Goal: Information Seeking & Learning: Learn about a topic

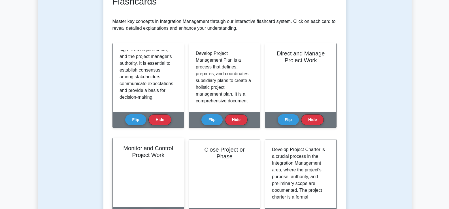
scroll to position [113, 0]
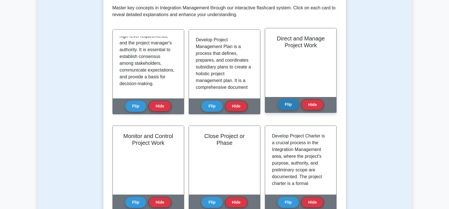
click at [290, 104] on button "Flip" at bounding box center [287, 104] width 21 height 11
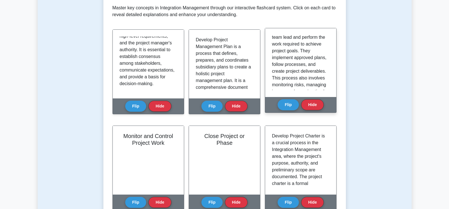
scroll to position [0, 0]
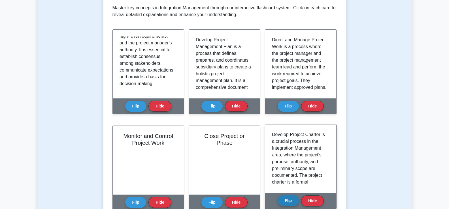
click at [286, 198] on button "Flip" at bounding box center [287, 200] width 21 height 11
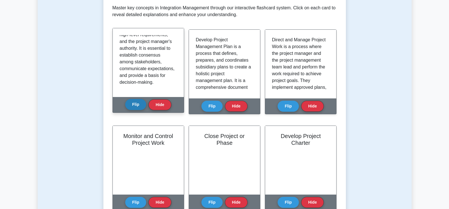
click at [137, 105] on button "Flip" at bounding box center [135, 104] width 21 height 11
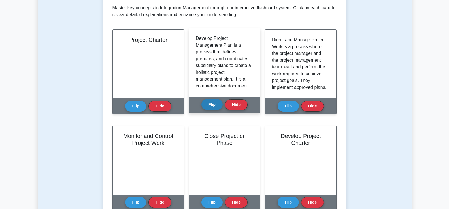
click at [213, 107] on button "Flip" at bounding box center [211, 104] width 21 height 11
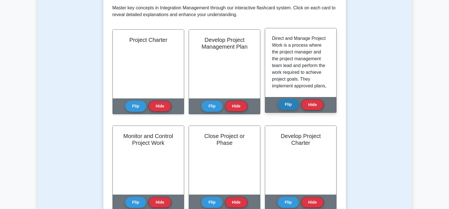
click at [289, 106] on button "Flip" at bounding box center [287, 104] width 21 height 11
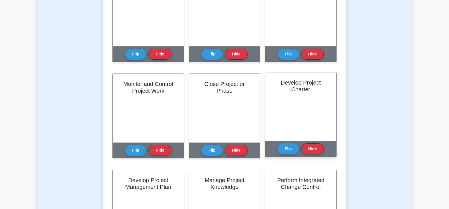
scroll to position [170, 0]
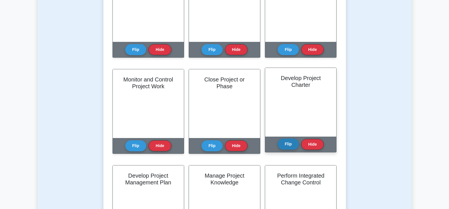
click at [292, 145] on button "Flip" at bounding box center [287, 144] width 21 height 11
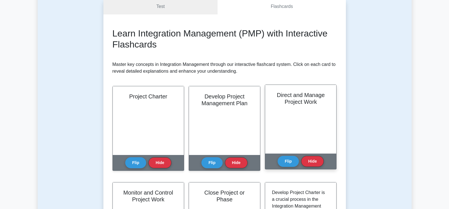
scroll to position [142, 0]
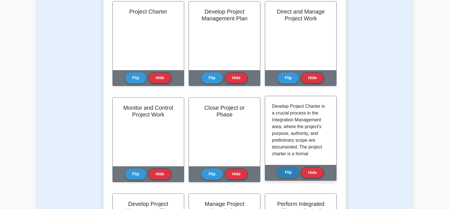
click at [292, 176] on button "Flip" at bounding box center [287, 172] width 21 height 11
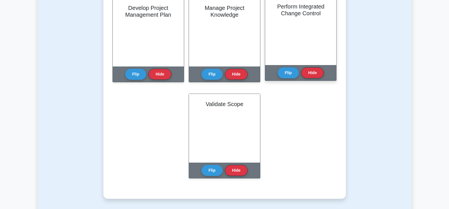
scroll to position [340, 0]
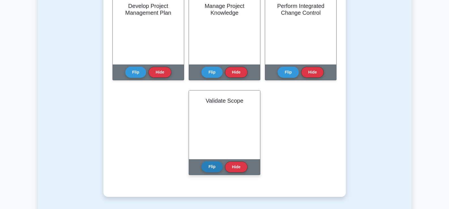
click at [209, 171] on button "Flip" at bounding box center [211, 166] width 21 height 11
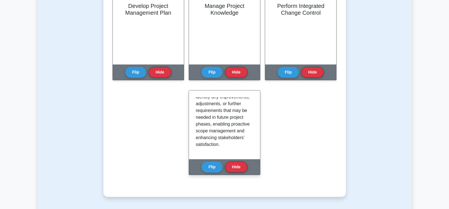
scroll to position [180, 0]
click at [213, 166] on button "Flip" at bounding box center [211, 166] width 21 height 11
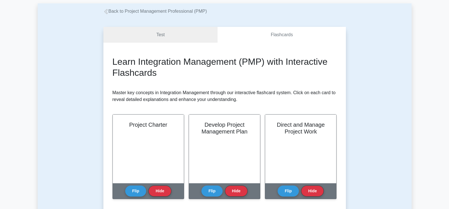
scroll to position [0, 0]
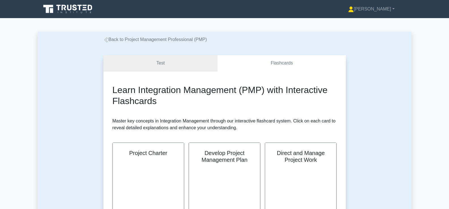
click at [189, 62] on link "Test" at bounding box center [160, 63] width 114 height 16
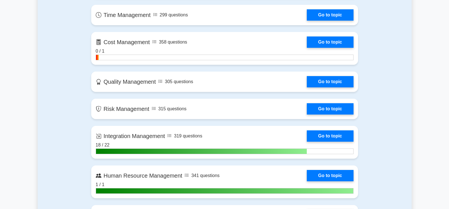
scroll to position [311, 0]
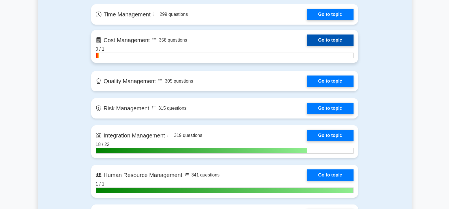
click at [329, 40] on link "Go to topic" at bounding box center [330, 40] width 46 height 11
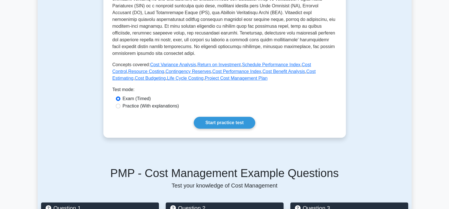
scroll to position [170, 0]
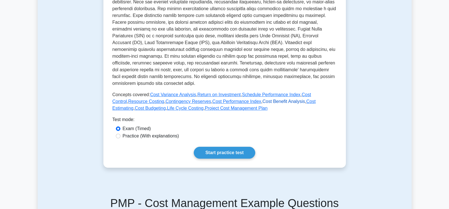
click at [262, 102] on link "Cost Benefit Analysis" at bounding box center [283, 101] width 42 height 5
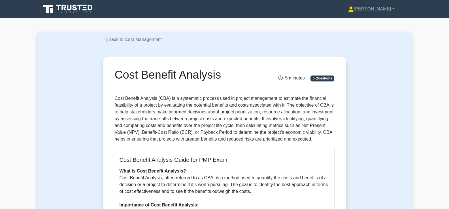
click at [133, 40] on link "Back to Cost Management" at bounding box center [132, 39] width 59 height 5
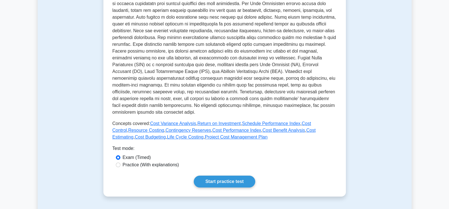
scroll to position [142, 0]
click at [172, 123] on link "Cost Variance Analysis" at bounding box center [173, 123] width 46 height 5
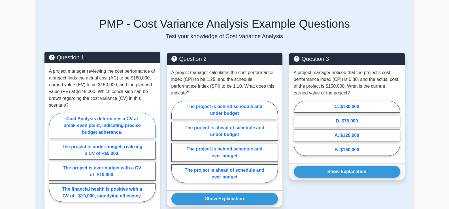
scroll to position [425, 0]
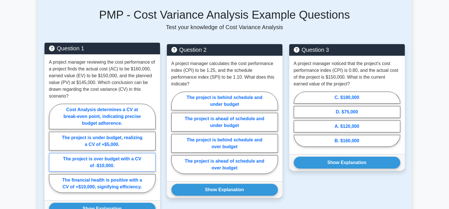
click at [103, 162] on label "The project is over budget with a CV of -$10,000." at bounding box center [102, 162] width 106 height 19
click at [53, 152] on input "The project is over budget with a CV of -$10,000." at bounding box center [51, 150] width 4 height 4
radio input "true"
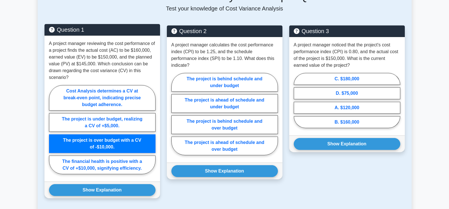
scroll to position [453, 0]
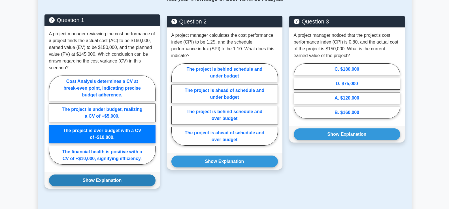
click at [103, 181] on button "Show Explanation" at bounding box center [102, 181] width 106 height 12
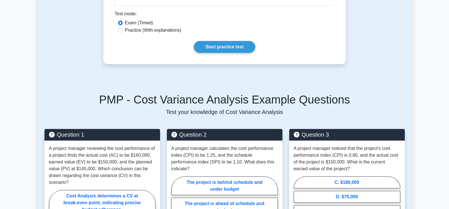
scroll to position [368, 0]
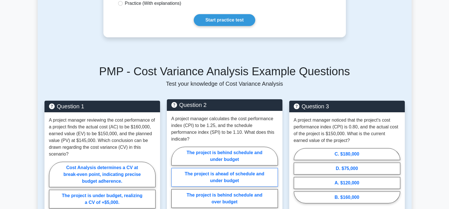
click at [217, 171] on label "The project is ahead of schedule and under budget" at bounding box center [224, 177] width 106 height 19
click at [175, 188] on input "The project is ahead of schedule and under budget" at bounding box center [173, 190] width 4 height 4
radio input "true"
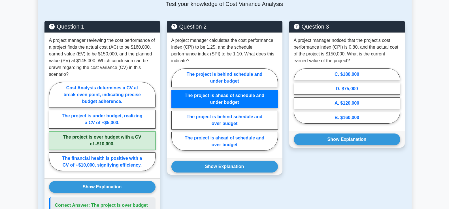
scroll to position [453, 0]
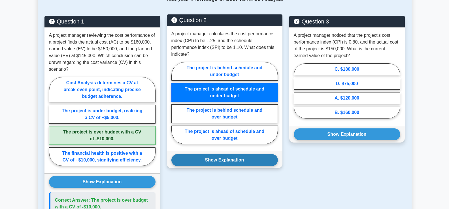
click at [224, 154] on button "Show Explanation" at bounding box center [224, 160] width 106 height 12
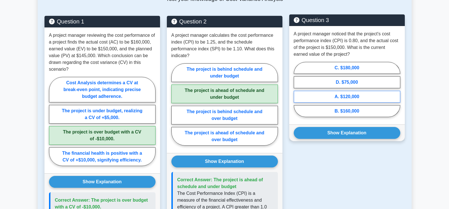
click at [336, 96] on label "A. $120,000" at bounding box center [347, 97] width 106 height 12
click at [297, 93] on input "A. $120,000" at bounding box center [296, 91] width 4 height 4
radio input "true"
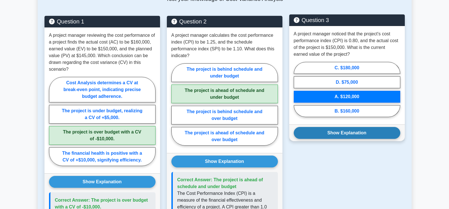
click at [338, 132] on button "Show Explanation" at bounding box center [347, 133] width 106 height 12
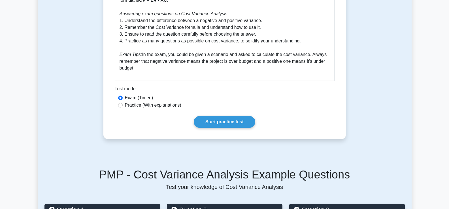
scroll to position [255, 0]
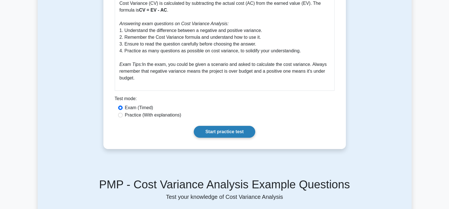
click at [231, 130] on link "Start practice test" at bounding box center [224, 132] width 61 height 12
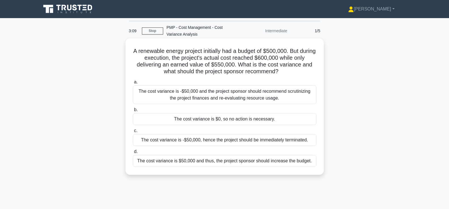
click at [226, 96] on div "The cost variance is -$50,000 and the project sponsor should recommend scrutini…" at bounding box center [224, 95] width 183 height 19
click at [133, 84] on input "a. The cost variance is -$50,000 and the project sponsor should recommend scrut…" at bounding box center [133, 82] width 0 height 4
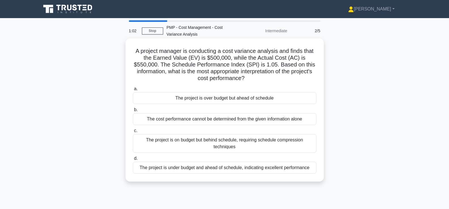
click at [210, 99] on div "The project is over budget but ahead of schedule" at bounding box center [224, 98] width 183 height 12
click at [133, 91] on input "a. The project is over budget but ahead of schedule" at bounding box center [133, 89] width 0 height 4
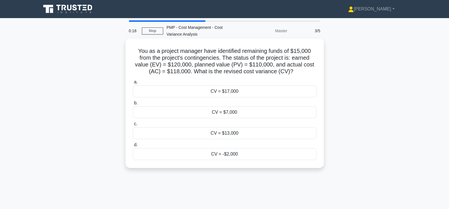
click at [207, 156] on div "CV = -$2,000" at bounding box center [224, 154] width 183 height 12
click at [133, 147] on input "d. CV = -$2,000" at bounding box center [133, 145] width 0 height 4
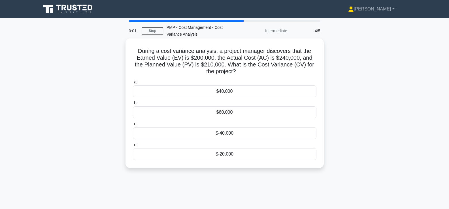
click at [202, 136] on div "$-40,000" at bounding box center [224, 133] width 183 height 12
click at [133, 126] on input "c. $-40,000" at bounding box center [133, 124] width 0 height 4
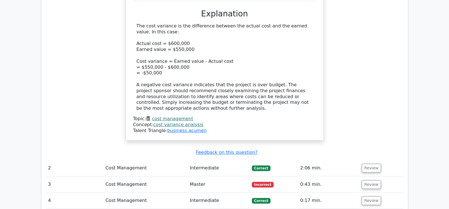
scroll to position [453, 0]
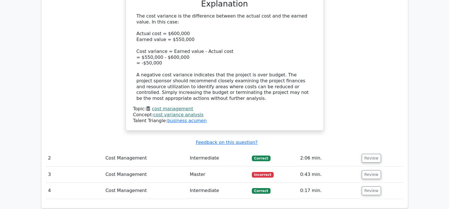
click at [258, 172] on span "Incorrect" at bounding box center [263, 175] width 22 height 6
click at [367, 170] on button "Review" at bounding box center [371, 174] width 19 height 9
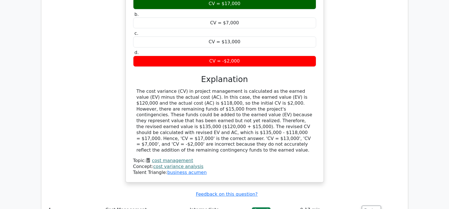
scroll to position [764, 0]
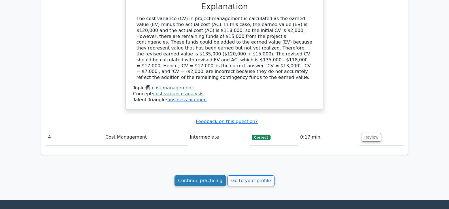
click at [208, 176] on link "Continue practicing" at bounding box center [200, 181] width 52 height 11
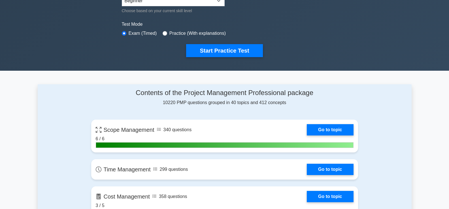
scroll to position [226, 0]
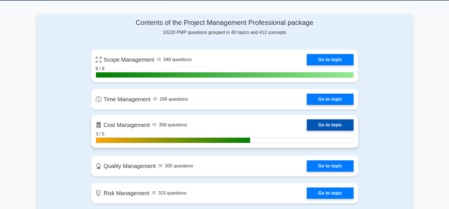
click at [307, 126] on link "Go to topic" at bounding box center [330, 124] width 46 height 11
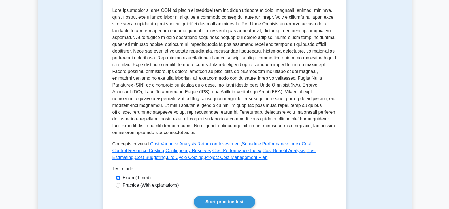
scroll to position [142, 0]
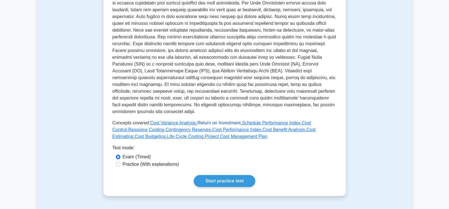
click at [216, 122] on link "Return on Investment" at bounding box center [218, 123] width 43 height 5
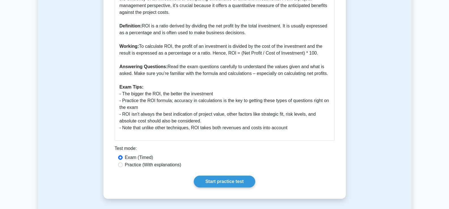
scroll to position [198, 0]
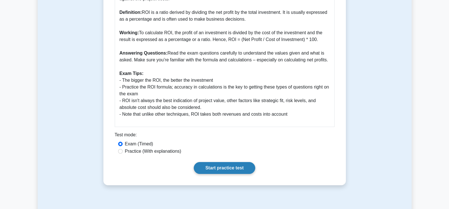
click at [211, 171] on link "Start practice test" at bounding box center [224, 168] width 61 height 12
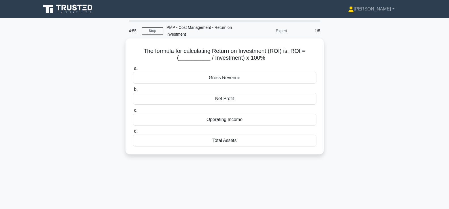
click at [188, 101] on div "Net Profit" at bounding box center [224, 99] width 183 height 12
click at [133, 91] on input "b. Net Profit" at bounding box center [133, 90] width 0 height 4
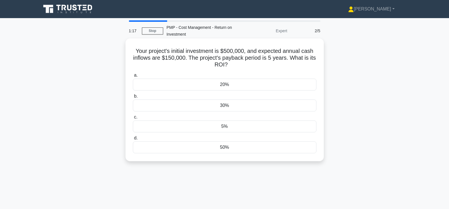
click at [195, 105] on div "30%" at bounding box center [224, 106] width 183 height 12
click at [133, 98] on input "b. 30%" at bounding box center [133, 97] width 0 height 4
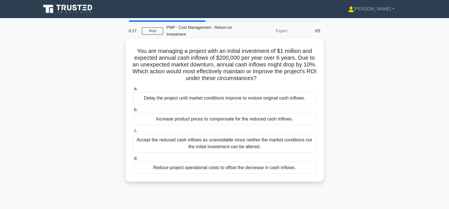
click at [236, 145] on div "Accept the reduced cash inflows as unavoidable since neither the market conditi…" at bounding box center [224, 143] width 183 height 19
click at [133, 133] on input "c. Accept the reduced cash inflows as unavoidable since neither the market cond…" at bounding box center [133, 131] width 0 height 4
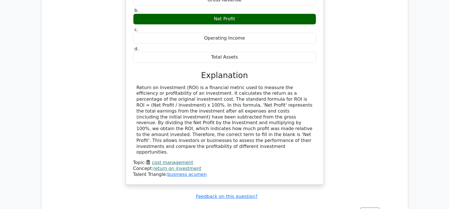
scroll to position [425, 0]
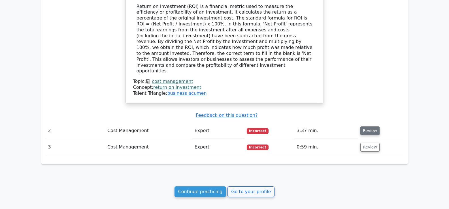
click at [368, 127] on button "Review" at bounding box center [369, 131] width 19 height 9
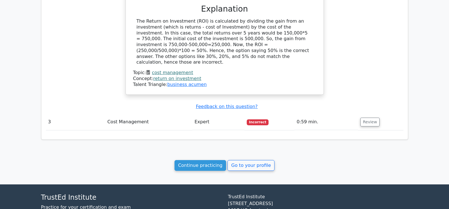
scroll to position [679, 0]
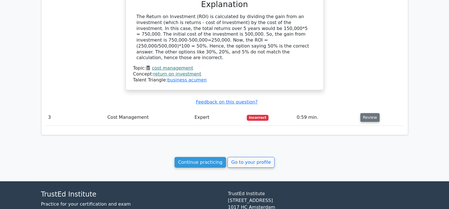
click at [369, 113] on button "Review" at bounding box center [369, 117] width 19 height 9
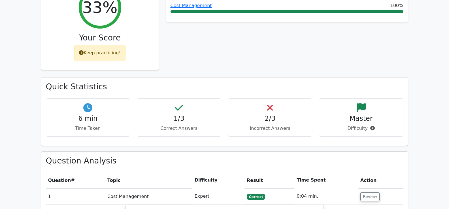
scroll to position [78, 0]
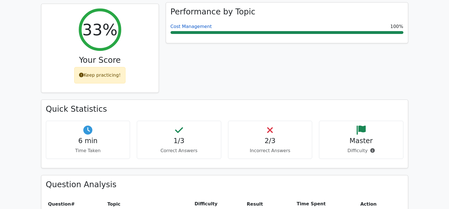
click at [188, 26] on link "Cost Management" at bounding box center [190, 26] width 41 height 5
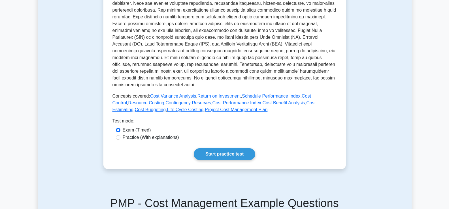
click at [206, 95] on link "Return on Investment" at bounding box center [218, 96] width 43 height 5
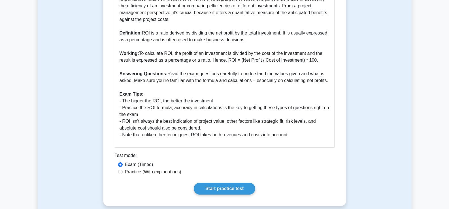
scroll to position [226, 0]
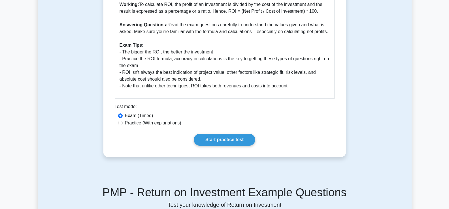
click at [168, 124] on label "Practice (With explanations)" at bounding box center [153, 123] width 56 height 7
click at [123, 124] on input "Practice (With explanations)" at bounding box center [120, 123] width 5 height 5
radio input "true"
click at [219, 136] on link "Start practice test" at bounding box center [224, 140] width 61 height 12
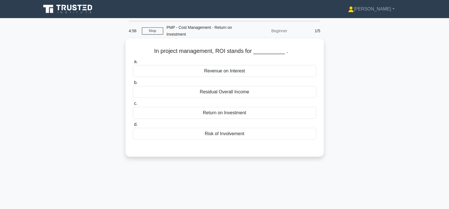
click at [221, 114] on div "Return on Investment" at bounding box center [224, 113] width 183 height 12
click at [133, 106] on input "c. Return on Investment" at bounding box center [133, 104] width 0 height 4
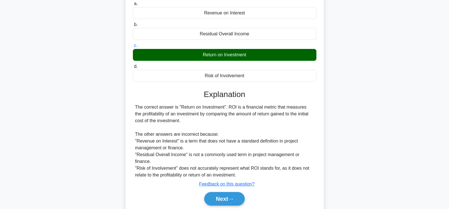
scroll to position [97, 0]
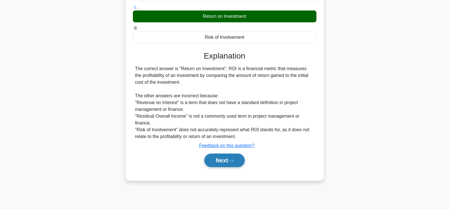
click at [219, 161] on button "Next" at bounding box center [224, 161] width 40 height 14
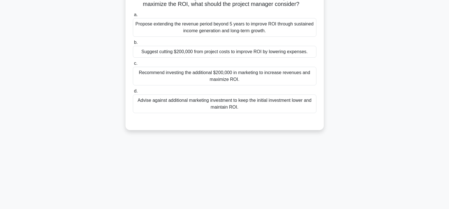
scroll to position [40, 0]
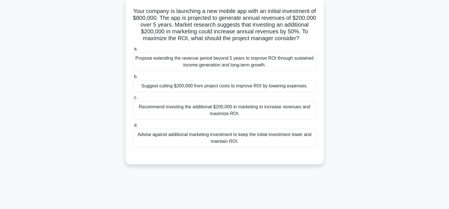
click at [231, 114] on div "Recommend investing the additional $200,000 in marketing to increase revenues a…" at bounding box center [224, 110] width 183 height 19
click at [133, 100] on input "c. Recommend investing the additional $200,000 in marketing to increase revenue…" at bounding box center [133, 98] width 0 height 4
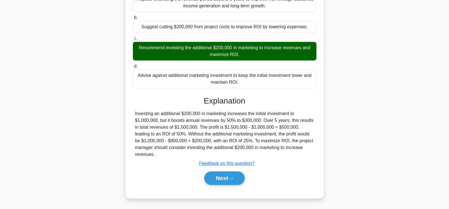
scroll to position [106, 0]
click at [227, 176] on button "Next" at bounding box center [224, 179] width 40 height 14
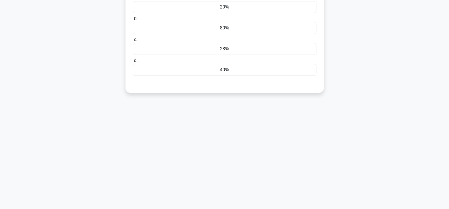
scroll to position [40, 0]
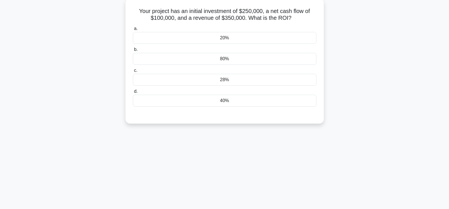
click at [235, 103] on div "40%" at bounding box center [224, 101] width 183 height 12
click at [133, 93] on input "d. 40%" at bounding box center [133, 92] width 0 height 4
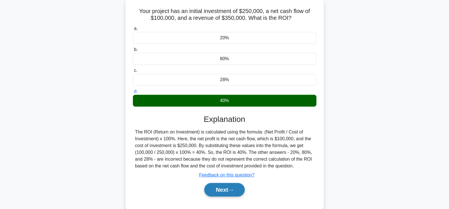
click at [222, 189] on button "Next" at bounding box center [224, 190] width 40 height 14
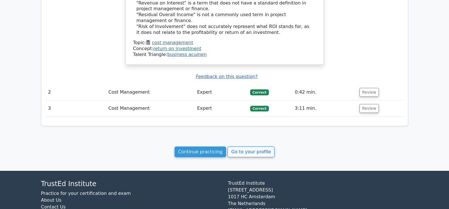
scroll to position [453, 0]
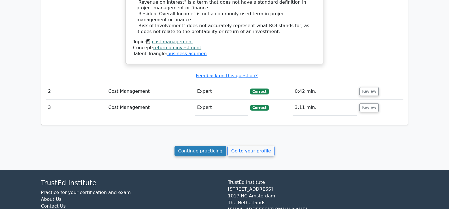
click at [208, 157] on link "Continue practicing" at bounding box center [200, 151] width 52 height 11
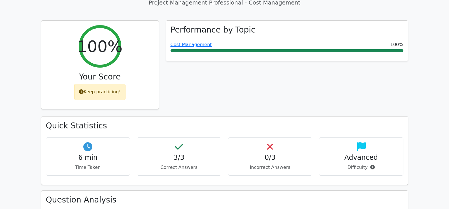
scroll to position [0, 0]
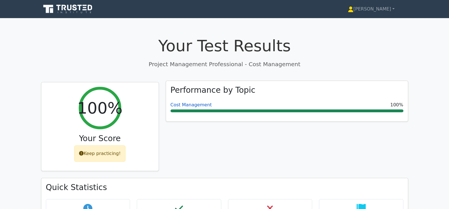
click at [194, 103] on link "Cost Management" at bounding box center [190, 104] width 41 height 5
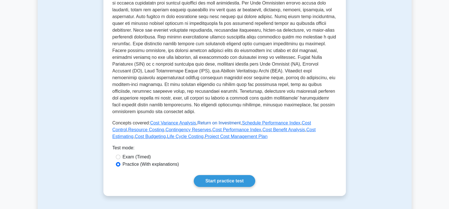
click at [200, 122] on link "Return on Investment" at bounding box center [218, 123] width 43 height 5
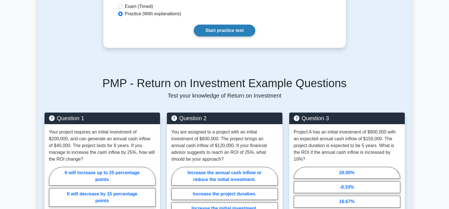
scroll to position [396, 0]
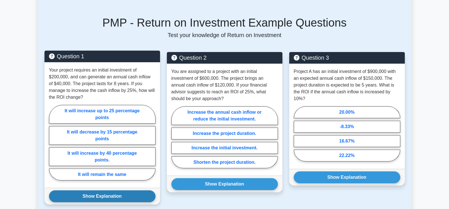
click at [109, 197] on button "Show Explanation" at bounding box center [102, 197] width 106 height 12
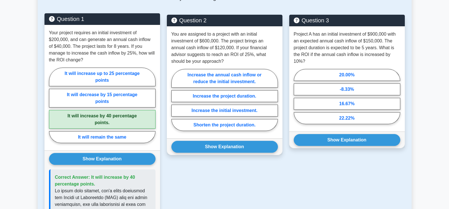
scroll to position [425, 0]
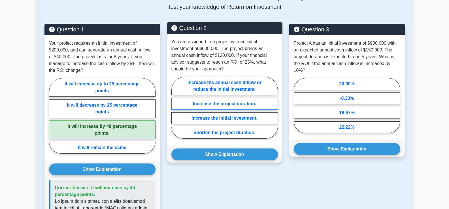
click at [228, 102] on label "Increase the project duration." at bounding box center [224, 104] width 106 height 12
click at [175, 108] on input "Increase the project duration." at bounding box center [173, 110] width 4 height 4
radio input "true"
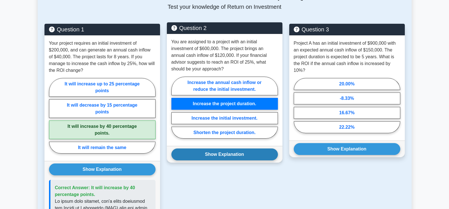
click at [253, 155] on button "Show Explanation" at bounding box center [224, 155] width 106 height 12
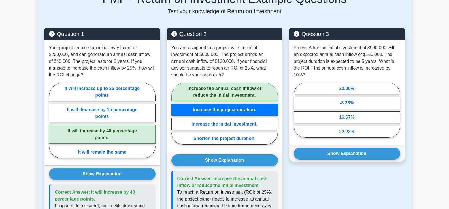
scroll to position [396, 0]
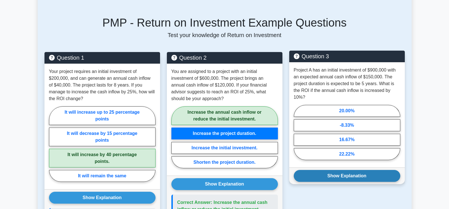
click at [349, 179] on button "Show Explanation" at bounding box center [347, 176] width 106 height 12
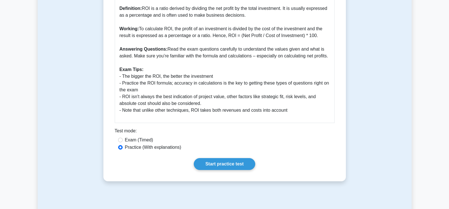
scroll to position [255, 0]
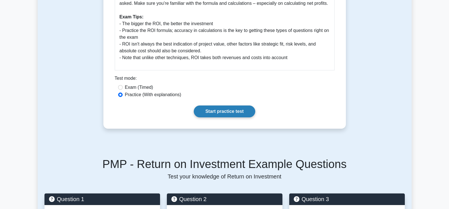
click at [238, 113] on link "Start practice test" at bounding box center [224, 112] width 61 height 12
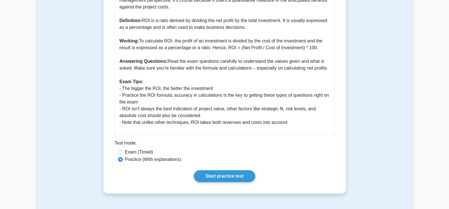
scroll to position [198, 0]
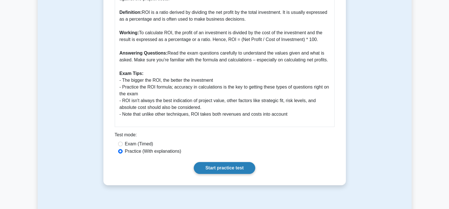
click at [238, 169] on link "Start practice test" at bounding box center [224, 168] width 61 height 12
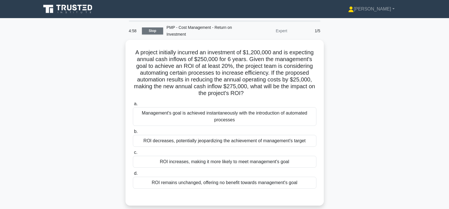
click at [157, 31] on link "Stop" at bounding box center [152, 30] width 21 height 7
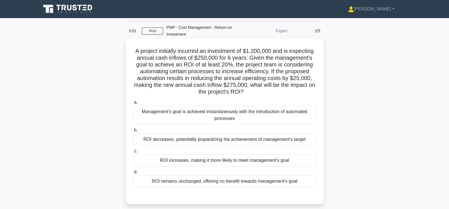
click at [246, 162] on div "ROI increases, making it more likely to meet management's goal" at bounding box center [224, 161] width 183 height 12
click at [133, 153] on input "c. ROI increases, making it more likely to meet management's goal" at bounding box center [133, 151] width 0 height 4
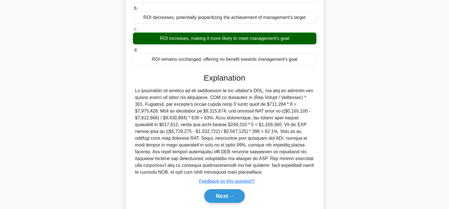
scroll to position [140, 0]
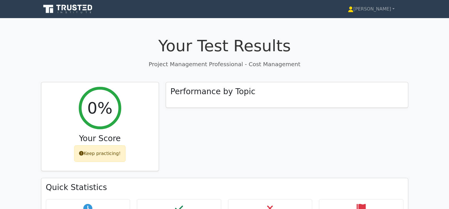
scroll to position [142, 0]
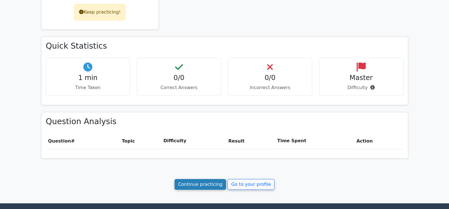
click at [215, 184] on link "Continue practicing" at bounding box center [200, 184] width 52 height 11
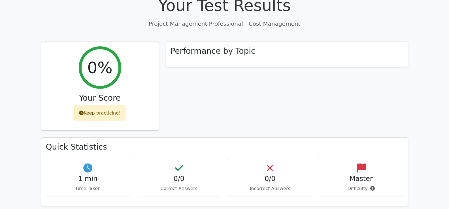
scroll to position [33, 0]
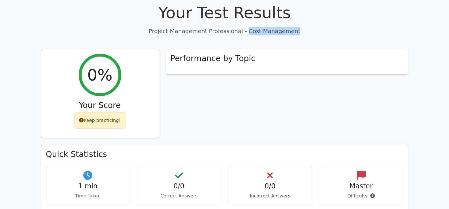
drag, startPoint x: 288, startPoint y: 32, endPoint x: 246, endPoint y: 32, distance: 41.3
click at [246, 32] on p "Project Management Professional - Cost Management" at bounding box center [224, 31] width 367 height 8
copy p "Cost Management"
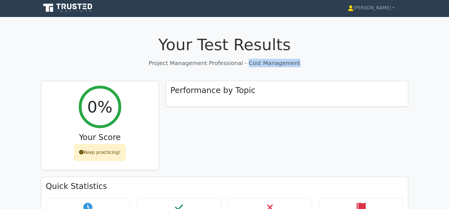
scroll to position [0, 0]
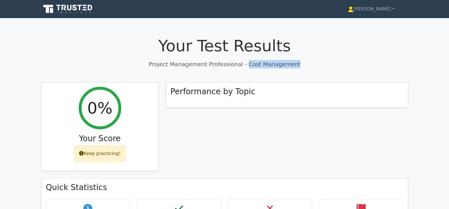
copy p "Cost Management"
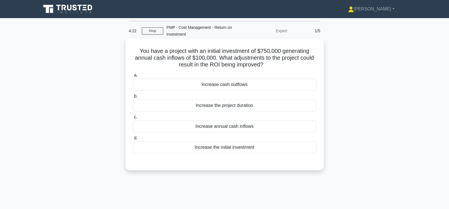
click at [240, 128] on div "Increase annual cash inflows" at bounding box center [224, 127] width 183 height 12
click at [133, 119] on input "c. Increase annual cash inflows" at bounding box center [133, 118] width 0 height 4
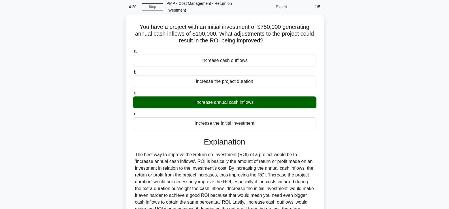
scroll to position [85, 0]
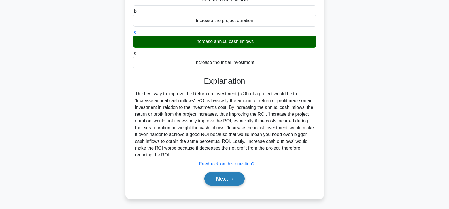
click at [233, 179] on icon at bounding box center [230, 179] width 5 height 3
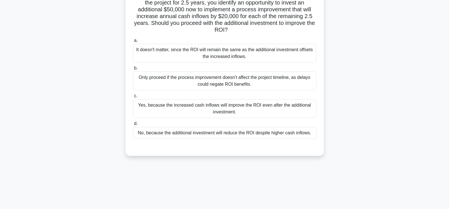
scroll to position [28, 0]
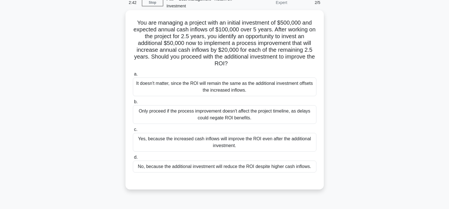
click at [260, 88] on div "It doesn't matter, since the ROI will remain the same as the additional investm…" at bounding box center [224, 87] width 183 height 19
click at [133, 76] on input "a. It doesn't matter, since the ROI will remain the same as the additional inve…" at bounding box center [133, 74] width 0 height 4
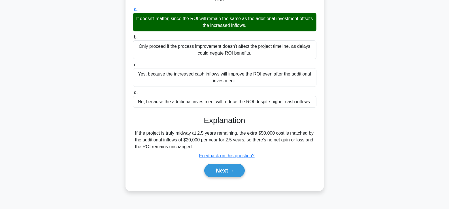
scroll to position [97, 0]
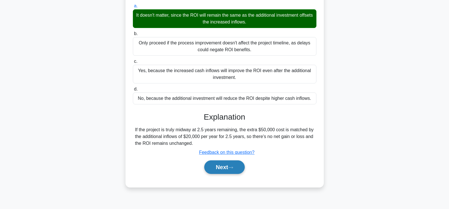
click at [235, 171] on button "Next" at bounding box center [224, 168] width 40 height 14
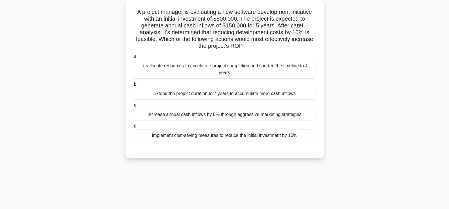
scroll to position [40, 0]
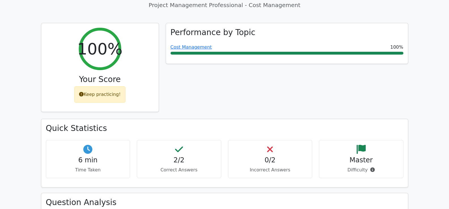
scroll to position [52, 0]
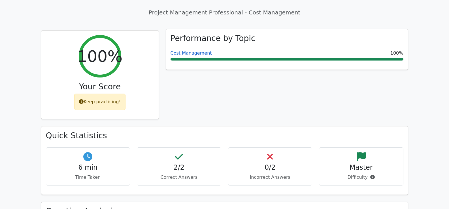
click at [193, 51] on link "Cost Management" at bounding box center [190, 52] width 41 height 5
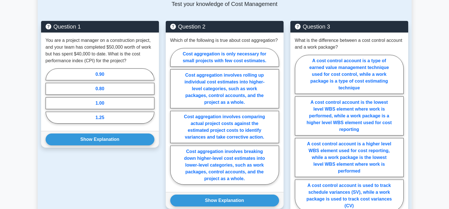
scroll to position [396, 0]
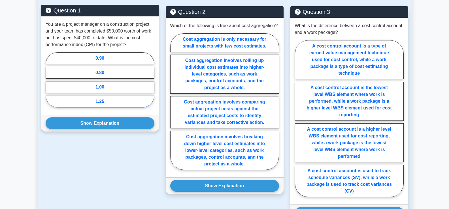
click at [103, 101] on label "1.25" at bounding box center [100, 102] width 109 height 12
click at [49, 84] on input "1.25" at bounding box center [48, 82] width 4 height 4
radio input "true"
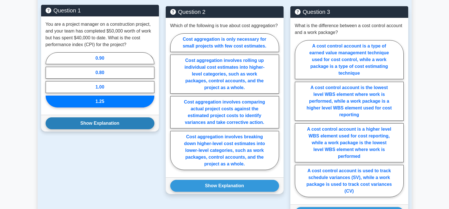
click at [111, 123] on button "Show Explanation" at bounding box center [100, 123] width 109 height 12
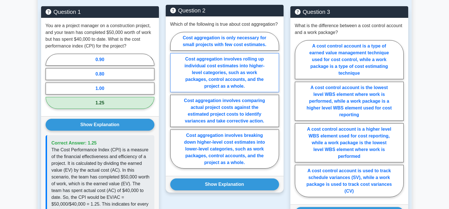
click at [267, 85] on label "Cost aggregation involves rolling up individual cost estimates into higher-leve…" at bounding box center [224, 72] width 109 height 39
click at [174, 100] on input "Cost aggregation involves rolling up individual cost estimates into higher-leve…" at bounding box center [172, 102] width 4 height 4
radio input "true"
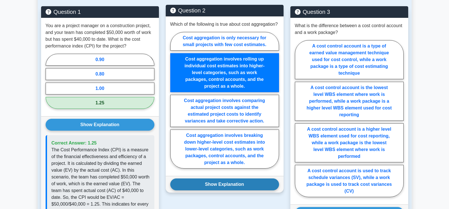
click at [226, 191] on button "Show Explanation" at bounding box center [224, 185] width 109 height 12
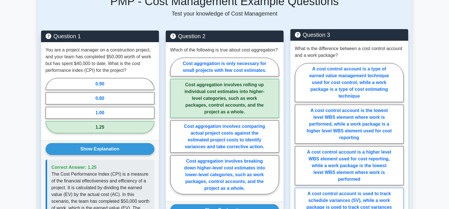
scroll to position [368, 0]
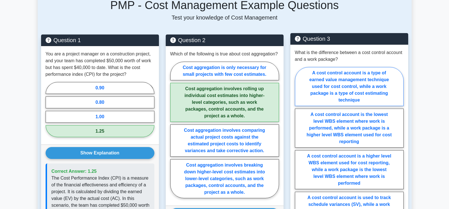
click at [344, 86] on label "A cost control account is a type of earned value management technique used for …" at bounding box center [349, 86] width 109 height 39
click at [298, 146] on input "A cost control account is a type of earned value management technique used for …" at bounding box center [297, 148] width 4 height 4
radio input "true"
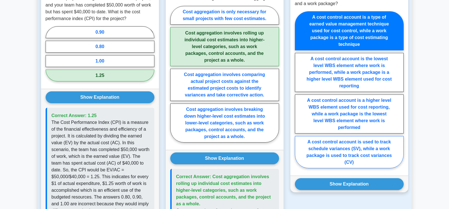
scroll to position [425, 0]
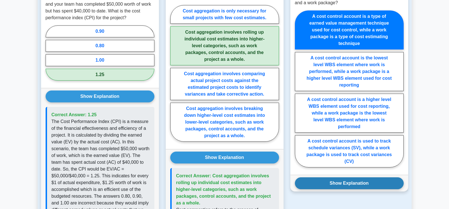
click at [351, 182] on button "Show Explanation" at bounding box center [349, 184] width 109 height 12
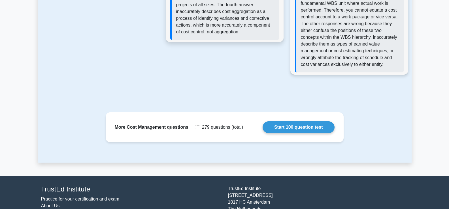
scroll to position [720, 0]
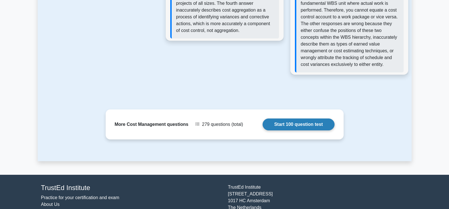
click at [262, 126] on link "Start 100 question test" at bounding box center [298, 125] width 72 height 12
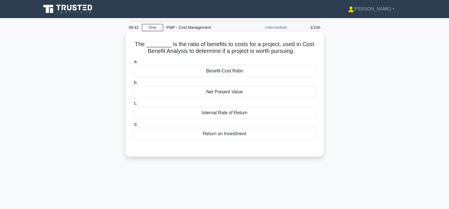
click at [238, 72] on div "Benefit-Cost Ratio" at bounding box center [224, 71] width 183 height 12
click at [144, 72] on div "Benefit-Cost Ratio" at bounding box center [224, 71] width 183 height 12
click at [133, 64] on input "a. Benefit-Cost Ratio" at bounding box center [133, 62] width 0 height 4
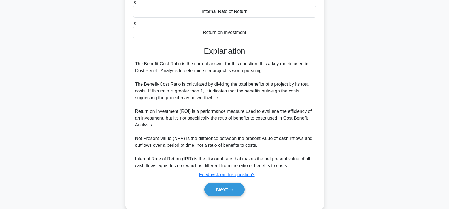
scroll to position [113, 0]
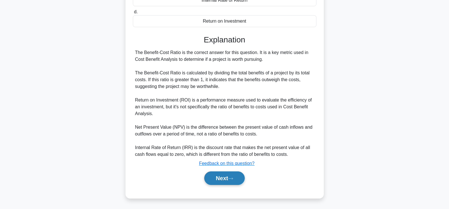
click at [217, 176] on button "Next" at bounding box center [224, 179] width 40 height 14
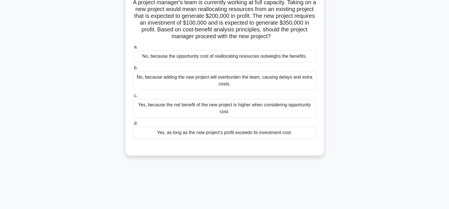
scroll to position [0, 0]
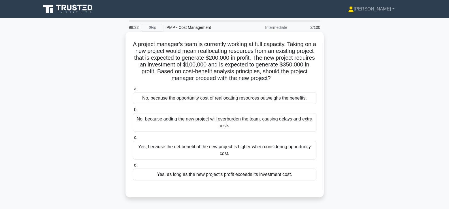
click at [258, 149] on div "Yes, because the net benefit of the new project is higher when considering oppo…" at bounding box center [224, 150] width 183 height 19
click at [133, 140] on input "c. Yes, because the net benefit of the new project is higher when considering o…" at bounding box center [133, 138] width 0 height 4
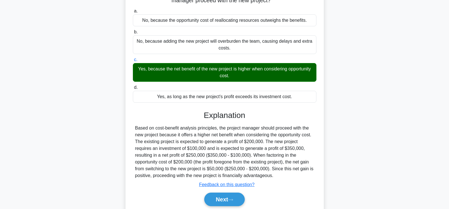
scroll to position [99, 0]
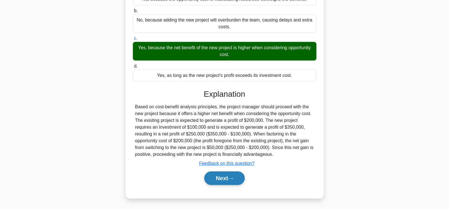
click at [228, 176] on button "Next" at bounding box center [224, 179] width 40 height 14
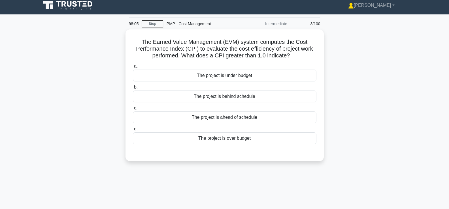
scroll to position [0, 0]
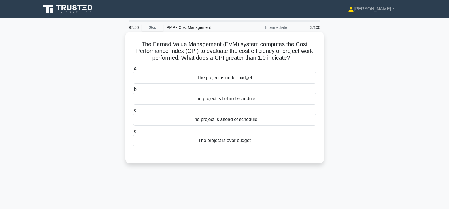
click at [251, 120] on div "The project is ahead of schedule" at bounding box center [224, 120] width 183 height 12
click at [133, 112] on input "c. The project is ahead of schedule" at bounding box center [133, 111] width 0 height 4
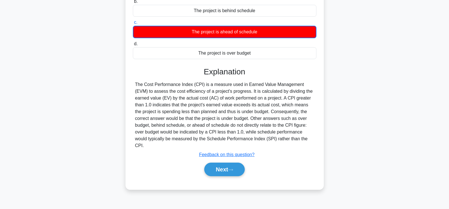
scroll to position [97, 0]
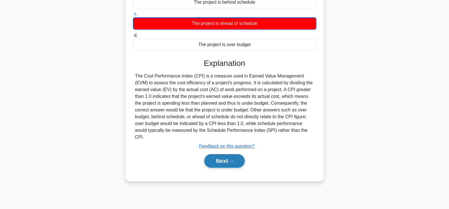
click at [239, 154] on button "Next" at bounding box center [224, 161] width 40 height 14
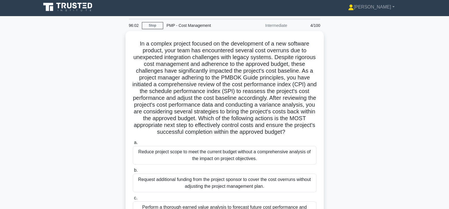
scroll to position [0, 0]
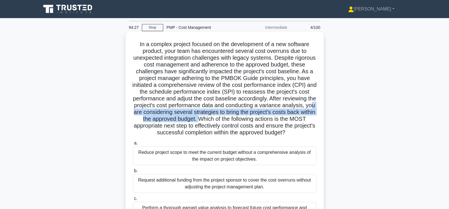
drag, startPoint x: 188, startPoint y: 113, endPoint x: 272, endPoint y: 118, distance: 83.7
click at [272, 118] on h5 "In a complex project focused on the development of a new software product, your…" at bounding box center [224, 89] width 185 height 96
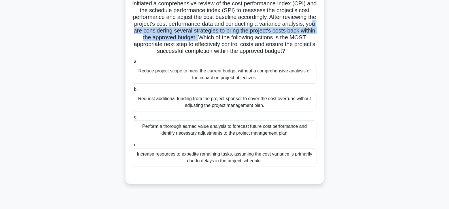
scroll to position [85, 0]
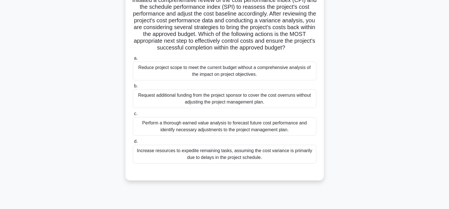
click at [251, 136] on div "Perform a thorough earned value analysis to forecast future cost performance an…" at bounding box center [224, 126] width 183 height 19
click at [133, 116] on input "c. Perform a thorough earned value analysis to forecast future cost performance…" at bounding box center [133, 114] width 0 height 4
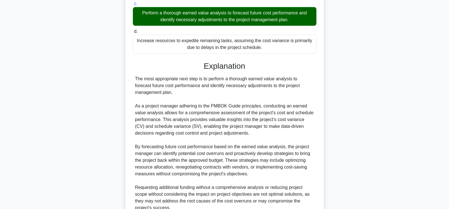
scroll to position [311, 0]
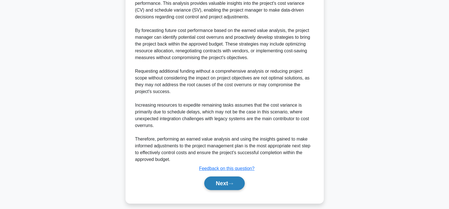
click at [232, 190] on button "Next" at bounding box center [224, 184] width 40 height 14
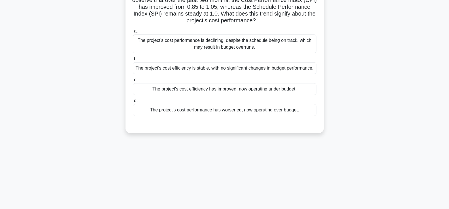
scroll to position [0, 0]
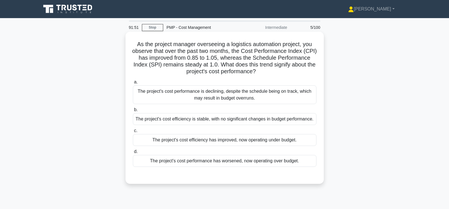
click at [234, 140] on div "The project's cost efficiency has improved, now operating under budget." at bounding box center [224, 140] width 183 height 12
click at [133, 133] on input "c. The project's cost efficiency has improved, now operating under budget." at bounding box center [133, 131] width 0 height 4
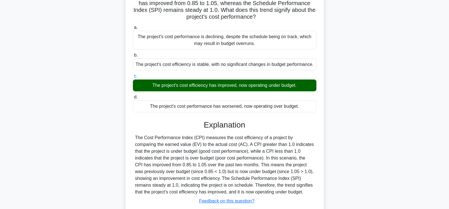
scroll to position [85, 0]
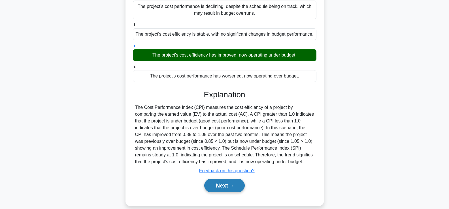
click at [235, 185] on button "Next" at bounding box center [224, 186] width 40 height 14
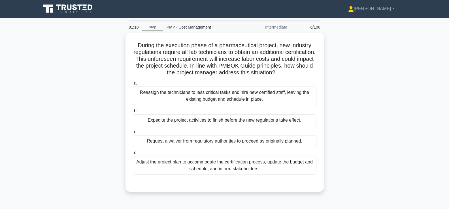
scroll to position [0, 0]
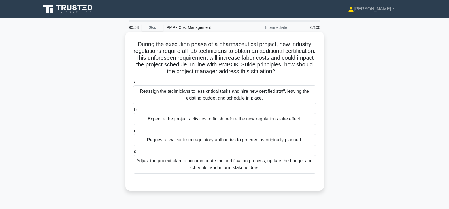
click at [226, 168] on div "Adjust the project plan to accommodate the certification process, update the bu…" at bounding box center [224, 164] width 183 height 19
click at [133, 154] on input "d. Adjust the project plan to accommodate the certification process, update the…" at bounding box center [133, 152] width 0 height 4
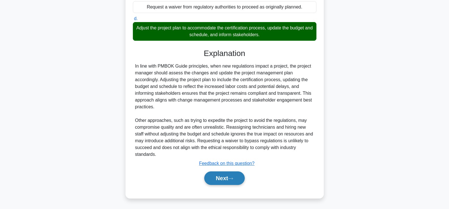
click at [229, 180] on button "Next" at bounding box center [224, 179] width 40 height 14
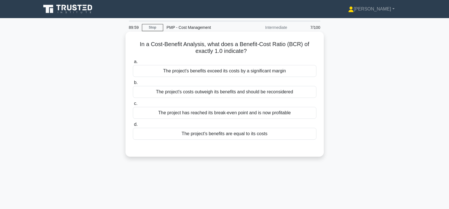
click at [233, 137] on div "The project's benefits are equal to its costs" at bounding box center [224, 134] width 183 height 12
click at [133, 127] on input "d. The project's benefits are equal to its costs" at bounding box center [133, 125] width 0 height 4
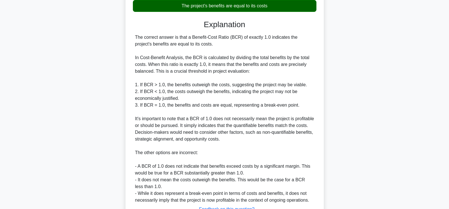
scroll to position [174, 0]
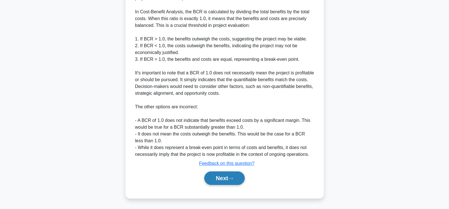
click at [226, 181] on button "Next" at bounding box center [224, 179] width 40 height 14
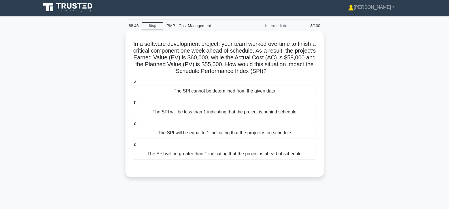
scroll to position [0, 0]
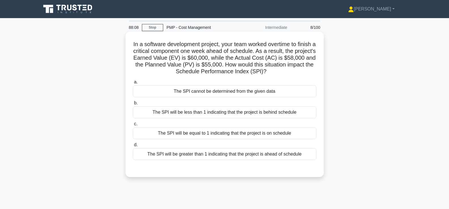
click at [214, 155] on div "The SPI will be greater than 1 indicating that the project is ahead of schedule" at bounding box center [224, 154] width 183 height 12
click at [133, 147] on input "d. The SPI will be greater than 1 indicating that the project is ahead of sched…" at bounding box center [133, 145] width 0 height 4
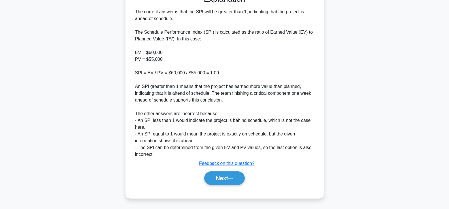
scroll to position [174, 0]
click at [221, 178] on button "Next" at bounding box center [224, 179] width 40 height 14
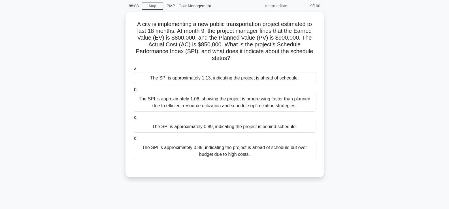
scroll to position [12, 0]
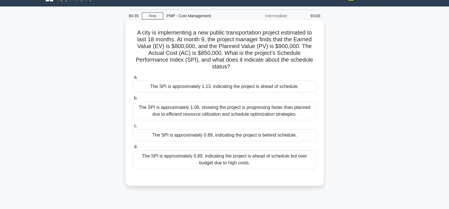
click at [232, 161] on div "The SPI is approximately 0.89, indicating the project is ahead of schedule but …" at bounding box center [224, 159] width 183 height 19
click at [133, 149] on input "d. The SPI is approximately 0.89, indicating the project is ahead of schedule b…" at bounding box center [133, 147] width 0 height 4
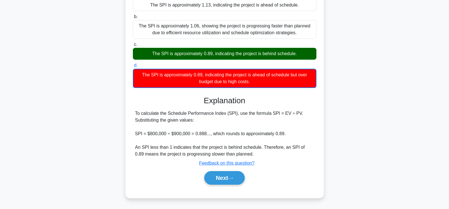
scroll to position [97, 0]
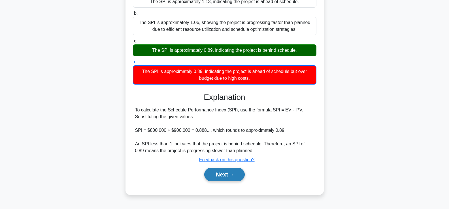
click at [219, 175] on button "Next" at bounding box center [224, 175] width 40 height 14
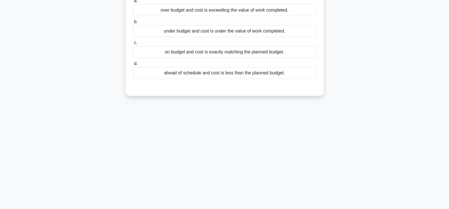
scroll to position [12, 0]
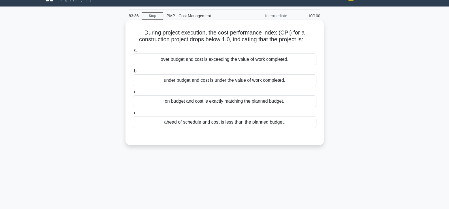
click at [204, 60] on div "over budget and cost is exceeding the value of work completed." at bounding box center [224, 60] width 183 height 12
click at [133, 52] on input "a. over budget and cost is exceeding the value of work completed." at bounding box center [133, 50] width 0 height 4
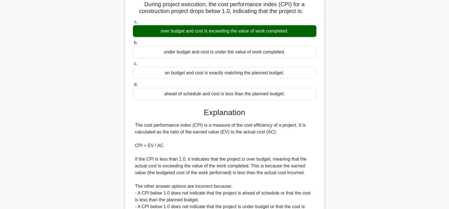
scroll to position [97, 0]
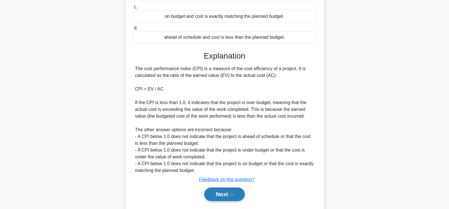
click at [217, 192] on button "Next" at bounding box center [224, 195] width 40 height 14
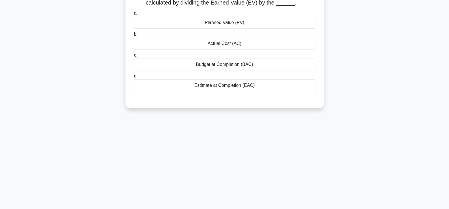
scroll to position [0, 0]
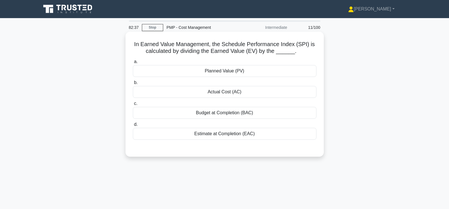
click at [211, 71] on div "Planned Value (PV)" at bounding box center [224, 71] width 183 height 12
click at [133, 64] on input "a. Planned Value (PV)" at bounding box center [133, 62] width 0 height 4
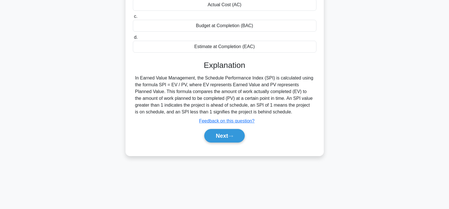
scroll to position [97, 0]
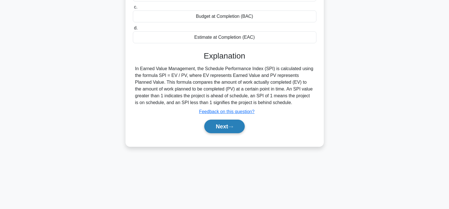
click at [226, 124] on button "Next" at bounding box center [224, 127] width 40 height 14
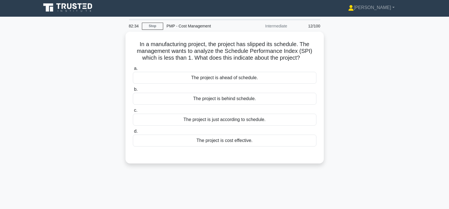
scroll to position [0, 0]
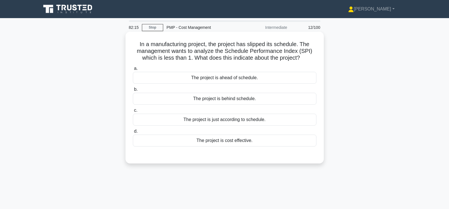
click at [245, 103] on div "The project is behind schedule." at bounding box center [224, 99] width 183 height 12
click at [133, 91] on input "b. The project is behind schedule." at bounding box center [133, 90] width 0 height 4
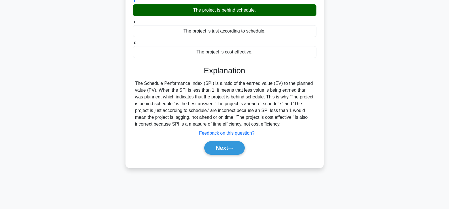
scroll to position [97, 0]
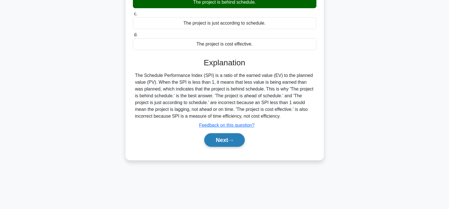
click at [233, 139] on icon at bounding box center [230, 140] width 5 height 3
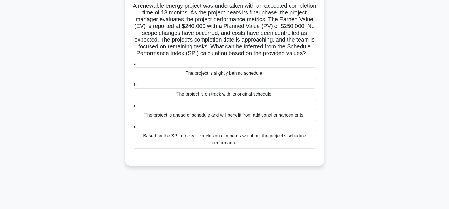
scroll to position [12, 0]
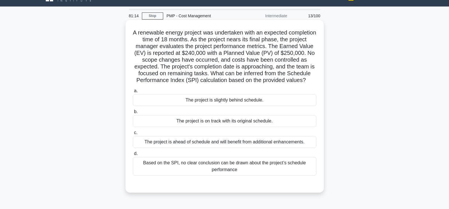
click at [229, 106] on div "The project is slightly behind schedule." at bounding box center [224, 100] width 183 height 12
click at [133, 93] on input "a. The project is slightly behind schedule." at bounding box center [133, 91] width 0 height 4
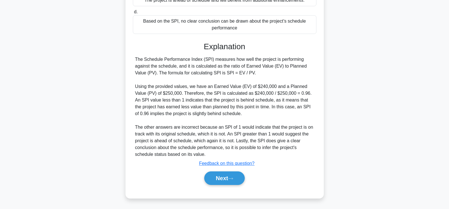
scroll to position [161, 0]
click at [218, 182] on button "Next" at bounding box center [224, 179] width 40 height 14
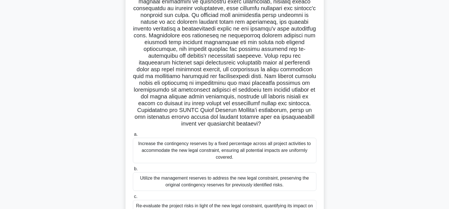
scroll to position [85, 0]
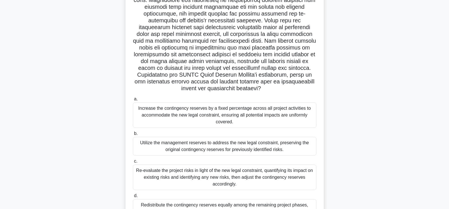
click at [211, 146] on div "Utilize the management reserves to address the new legal constraint, preserving…" at bounding box center [224, 146] width 183 height 19
click at [133, 136] on input "b. Utilize the management reserves to address the new legal constraint, preserv…" at bounding box center [133, 134] width 0 height 4
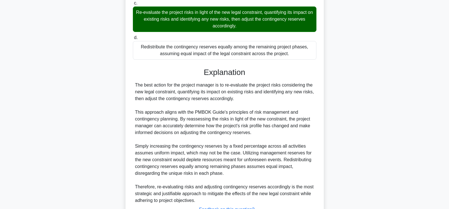
scroll to position [283, 0]
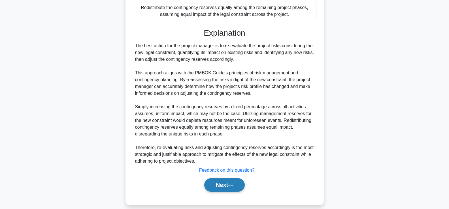
click at [212, 189] on button "Next" at bounding box center [224, 185] width 40 height 14
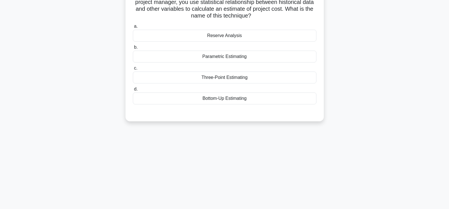
scroll to position [12, 0]
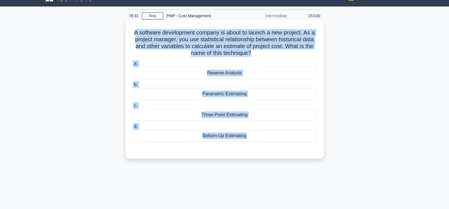
drag, startPoint x: 134, startPoint y: 32, endPoint x: 248, endPoint y: 145, distance: 160.8
click at [248, 145] on div "A software development company is about to launch a new project. As a project m…" at bounding box center [225, 89] width 194 height 134
copy div "A software development company is about to launch a new project. As a project m…"
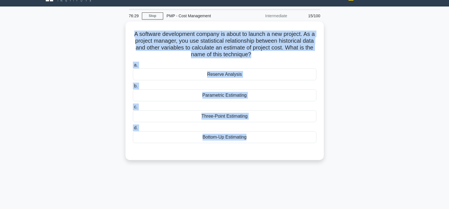
click at [328, 161] on div "A software development company is about to launch a new project. As a project m…" at bounding box center [225, 95] width 374 height 146
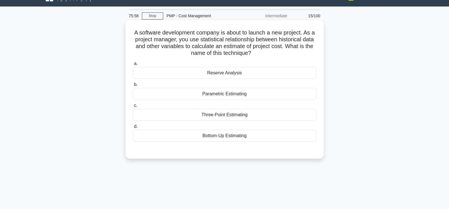
click at [225, 75] on div "Reserve Analysis" at bounding box center [224, 73] width 183 height 12
click at [133, 66] on input "a. Reserve Analysis" at bounding box center [133, 64] width 0 height 4
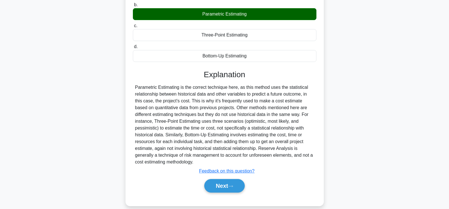
scroll to position [97, 0]
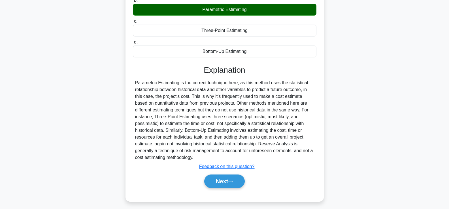
drag, startPoint x: 171, startPoint y: 72, endPoint x: 285, endPoint y: 157, distance: 142.6
click at [285, 157] on div "Explanation Submit feedback Feedback on this question? Next" at bounding box center [224, 127] width 183 height 125
copy div "Explanation Parametric Estimating is the correct technique here, as this method…"
click at [236, 181] on button "Next" at bounding box center [224, 182] width 40 height 14
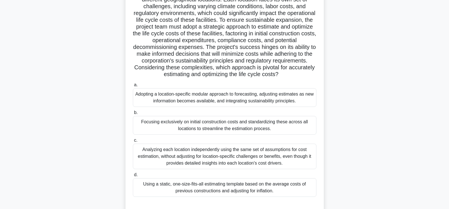
scroll to position [68, 0]
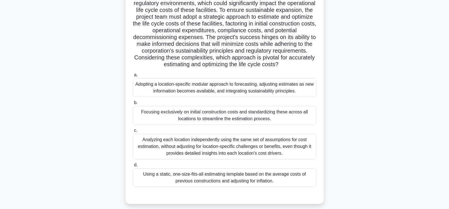
click at [247, 86] on div "Adopting a location-specific modular approach to forecasting, adjusting estimat…" at bounding box center [224, 87] width 183 height 19
click at [133, 77] on input "a. Adopting a location-specific modular approach to forecasting, adjusting esti…" at bounding box center [133, 75] width 0 height 4
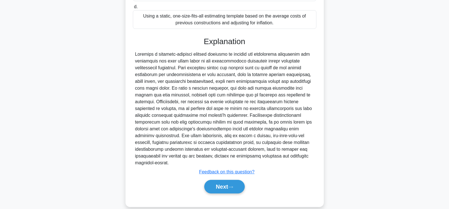
scroll to position [228, 0]
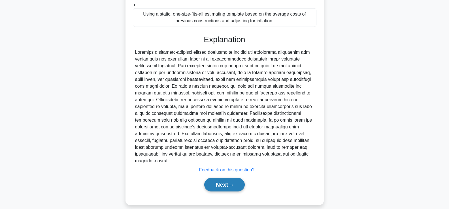
click at [226, 179] on button "Next" at bounding box center [224, 185] width 40 height 14
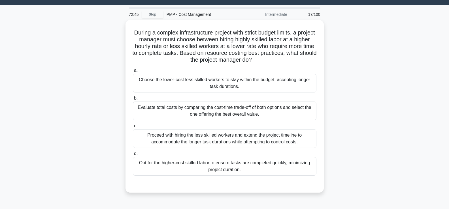
scroll to position [12, 0]
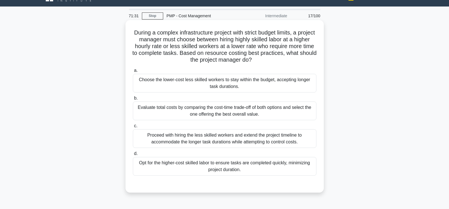
click at [226, 112] on div "Evaluate total costs by comparing the cost-time trade-off of both options and s…" at bounding box center [224, 111] width 183 height 19
click at [133, 100] on input "b. Evaluate total costs by comparing the cost-time trade-off of both options an…" at bounding box center [133, 99] width 0 height 4
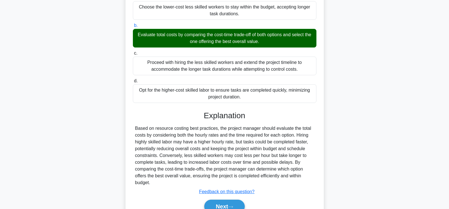
scroll to position [113, 0]
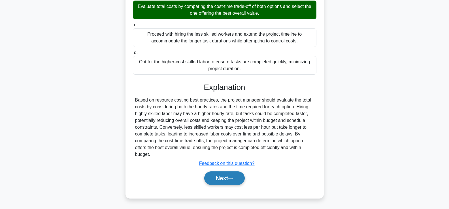
click at [232, 183] on button "Next" at bounding box center [224, 179] width 40 height 14
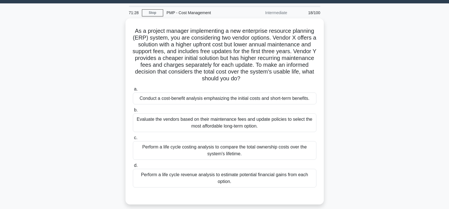
scroll to position [12, 0]
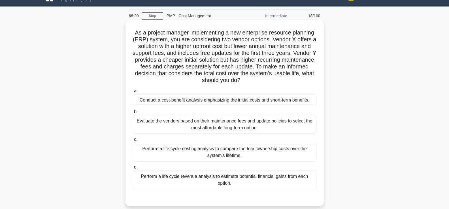
click at [221, 153] on div "Perform a life cycle costing analysis to compare the total ownership costs over…" at bounding box center [224, 152] width 183 height 19
click at [133, 142] on input "c. Perform a life cycle costing analysis to compare the total ownership costs o…" at bounding box center [133, 140] width 0 height 4
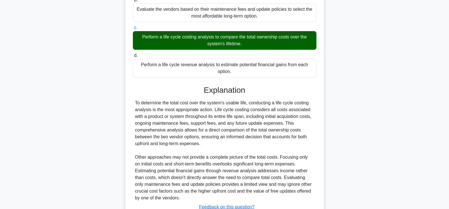
scroll to position [167, 0]
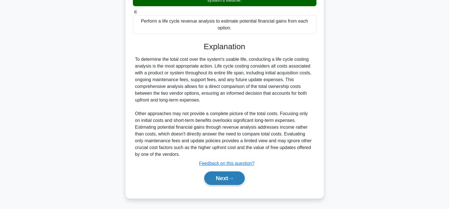
click at [233, 177] on icon at bounding box center [230, 178] width 5 height 3
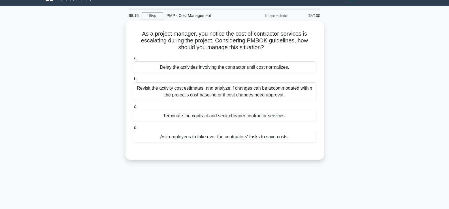
scroll to position [12, 0]
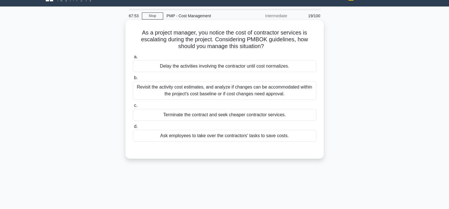
click at [243, 95] on div "Revisit the activity cost estimates, and analyze if changes can be accommodated…" at bounding box center [224, 90] width 183 height 19
click at [133, 80] on input "b. Revisit the activity cost estimates, and analyze if changes can be accommoda…" at bounding box center [133, 78] width 0 height 4
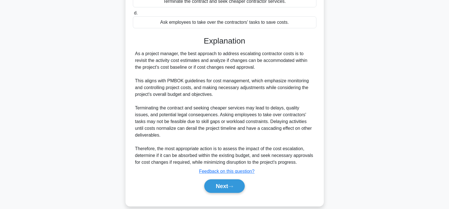
scroll to position [133, 0]
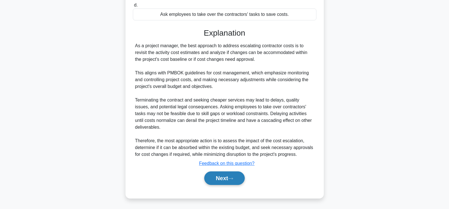
click at [225, 176] on button "Next" at bounding box center [224, 179] width 40 height 14
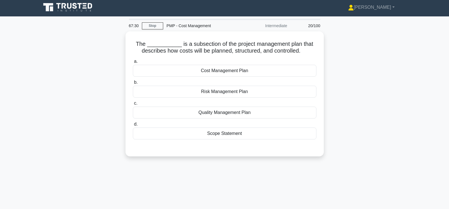
scroll to position [0, 0]
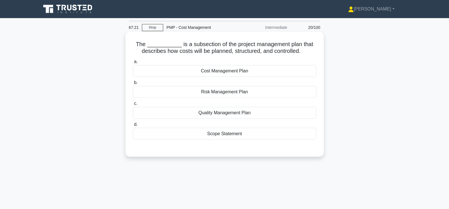
click at [231, 70] on div "Cost Management Plan" at bounding box center [224, 71] width 183 height 12
click at [133, 64] on input "a. Cost Management Plan" at bounding box center [133, 62] width 0 height 4
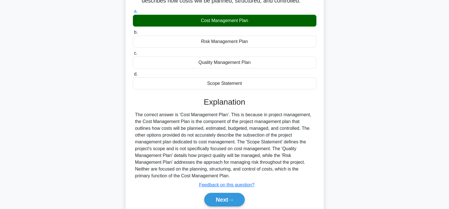
scroll to position [57, 0]
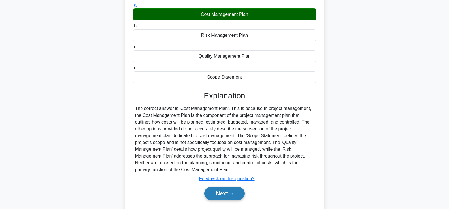
click at [233, 194] on icon at bounding box center [230, 194] width 5 height 2
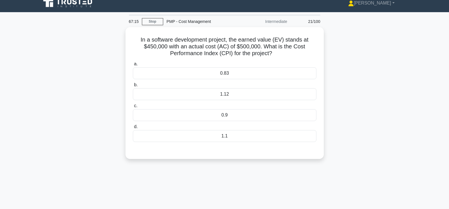
scroll to position [0, 0]
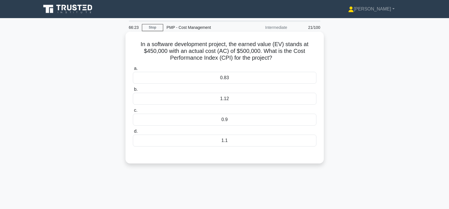
click at [288, 122] on div "0.9" at bounding box center [224, 120] width 183 height 12
click at [133, 112] on input "c. 0.9" at bounding box center [133, 111] width 0 height 4
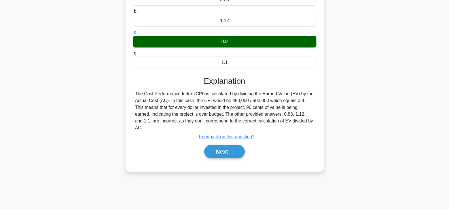
scroll to position [85, 0]
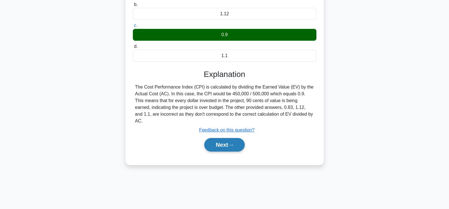
click at [225, 143] on button "Next" at bounding box center [224, 145] width 40 height 14
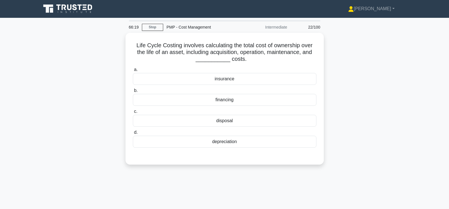
scroll to position [0, 0]
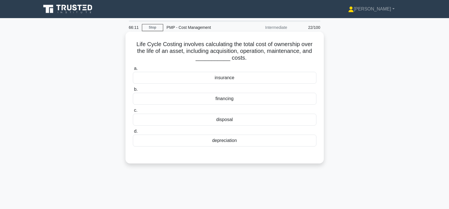
click at [226, 122] on div "disposal" at bounding box center [224, 120] width 183 height 12
click at [133, 112] on input "c. disposal" at bounding box center [133, 111] width 0 height 4
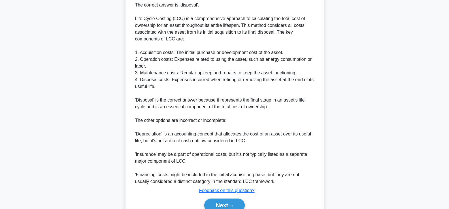
scroll to position [195, 0]
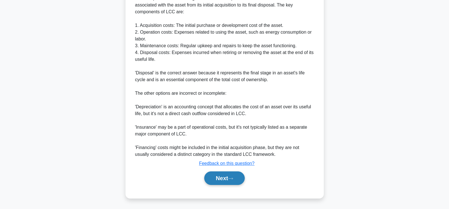
click at [219, 178] on button "Next" at bounding box center [224, 179] width 40 height 14
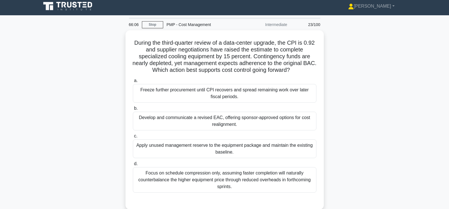
scroll to position [0, 0]
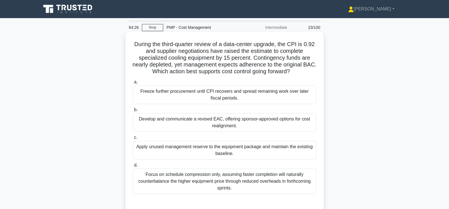
click at [237, 121] on div "Develop and communicate a revised EAC, offering sponsor-approved options for co…" at bounding box center [224, 122] width 183 height 19
click at [133, 112] on input "b. Develop and communicate a revised EAC, offering sponsor-approved options for…" at bounding box center [133, 110] width 0 height 4
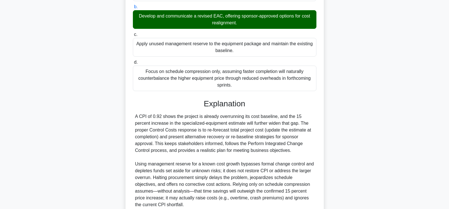
scroll to position [142, 0]
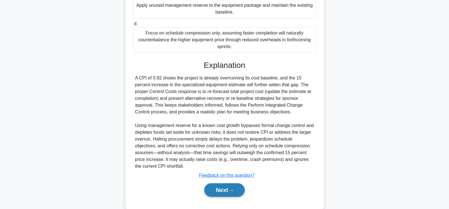
click at [235, 193] on button "Next" at bounding box center [224, 190] width 40 height 14
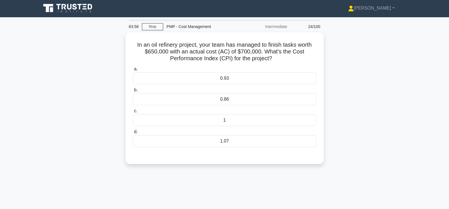
scroll to position [0, 0]
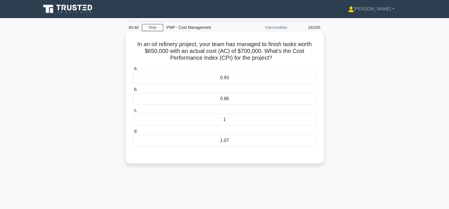
click at [229, 139] on div "1.07" at bounding box center [224, 141] width 183 height 12
click at [133, 133] on input "d. 1.07" at bounding box center [133, 132] width 0 height 4
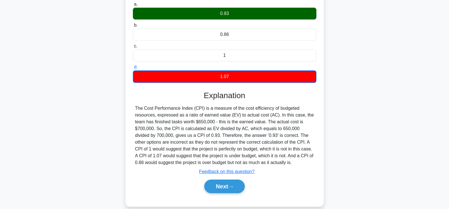
scroll to position [97, 0]
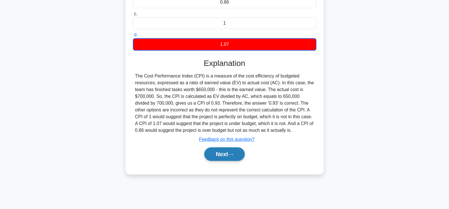
click at [236, 156] on button "Next" at bounding box center [224, 155] width 40 height 14
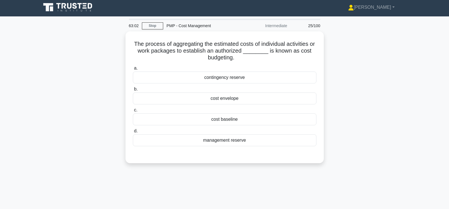
scroll to position [0, 0]
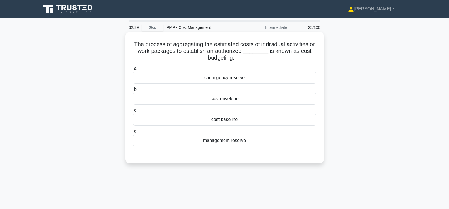
click at [224, 119] on div "cost baseline" at bounding box center [224, 120] width 183 height 12
click at [133, 112] on input "c. cost baseline" at bounding box center [133, 111] width 0 height 4
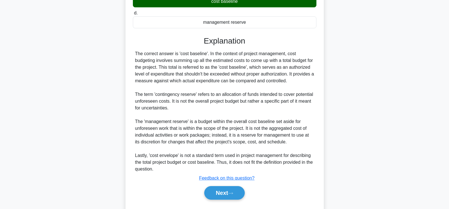
scroll to position [133, 0]
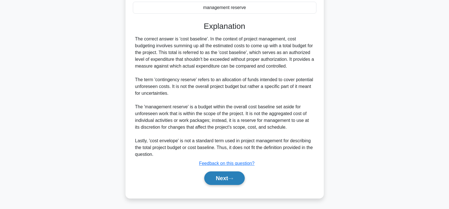
click at [231, 182] on button "Next" at bounding box center [224, 179] width 40 height 14
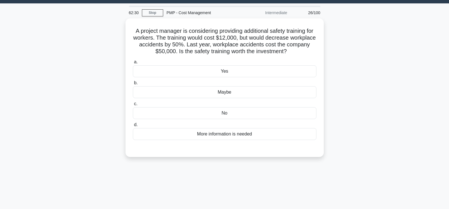
scroll to position [0, 0]
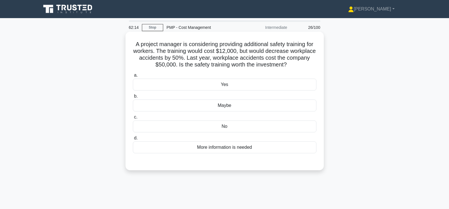
click at [257, 82] on div "Yes" at bounding box center [224, 85] width 183 height 12
click at [133, 77] on input "a. Yes" at bounding box center [133, 76] width 0 height 4
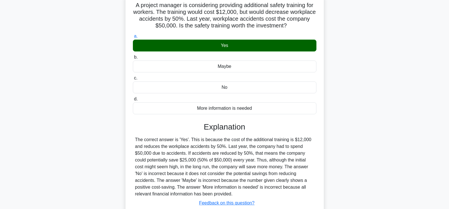
scroll to position [85, 0]
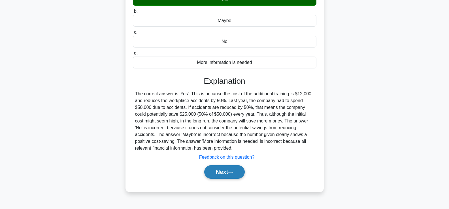
click at [232, 171] on button "Next" at bounding box center [224, 172] width 40 height 14
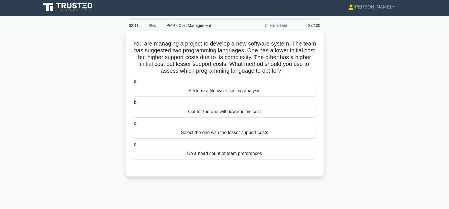
scroll to position [0, 0]
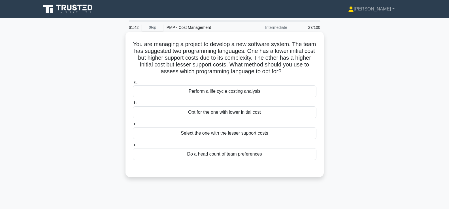
click at [231, 94] on div "Perform a life cycle costing analysis" at bounding box center [224, 92] width 183 height 12
click at [133, 84] on input "a. Perform a life cycle costing analysis" at bounding box center [133, 82] width 0 height 4
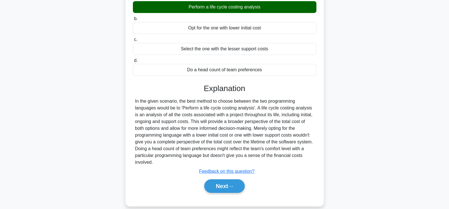
scroll to position [85, 0]
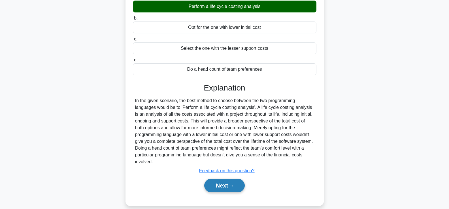
click at [240, 182] on button "Next" at bounding box center [224, 186] width 40 height 14
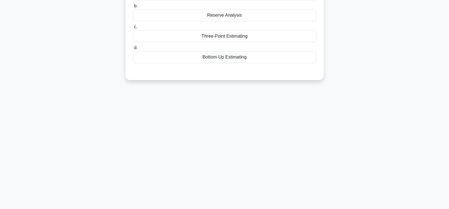
scroll to position [0, 0]
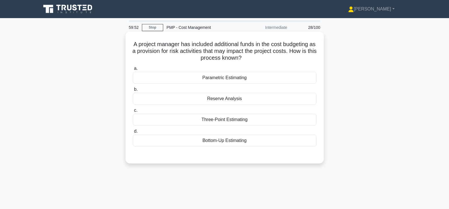
click at [230, 99] on div "Reserve Analysis" at bounding box center [224, 99] width 183 height 12
click at [133, 91] on input "b. Reserve Analysis" at bounding box center [133, 90] width 0 height 4
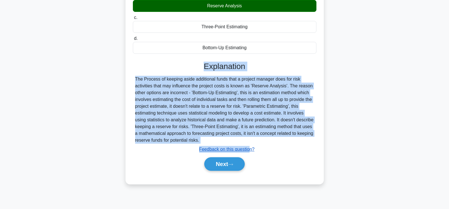
scroll to position [97, 0]
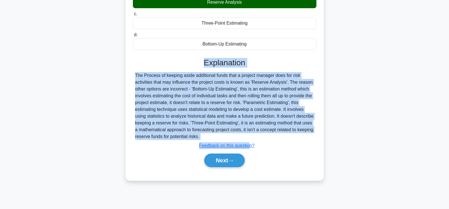
drag, startPoint x: 200, startPoint y: 133, endPoint x: 253, endPoint y: 136, distance: 52.2
click at [253, 136] on div "Explanation The Process of keeping aside additional funds that a project manage…" at bounding box center [224, 114] width 183 height 112
copy div "Explanation The Process of keeping aside additional funds that a project manage…"
click at [215, 163] on button "Next" at bounding box center [224, 161] width 40 height 14
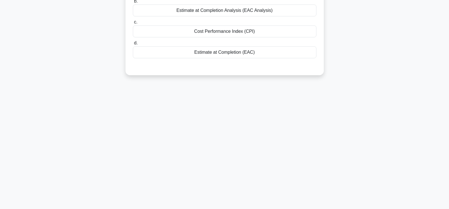
scroll to position [12, 0]
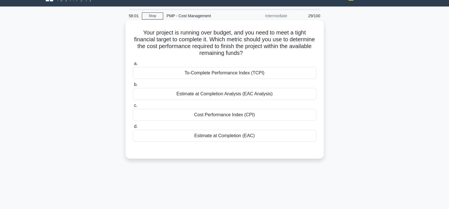
click at [217, 96] on div "Estimate at Completion Analysis (EAC Analysis)" at bounding box center [224, 94] width 183 height 12
click at [133, 87] on input "b. Estimate at Completion Analysis (EAC Analysis)" at bounding box center [133, 85] width 0 height 4
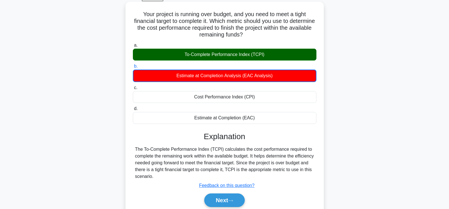
scroll to position [40, 0]
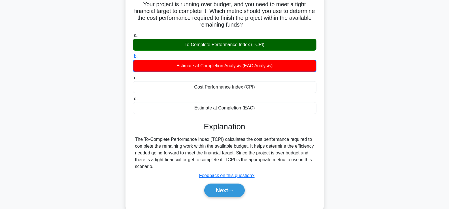
drag, startPoint x: 200, startPoint y: 156, endPoint x: 222, endPoint y: 165, distance: 23.7
click at [222, 165] on div "Explanation The To-Complete Performance Index (TCPI) calculates the cost perfor…" at bounding box center [224, 161] width 183 height 78
copy div "Explanation The To-Complete Performance Index (TCPI) calculates the cost perfor…"
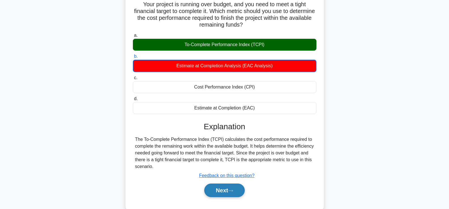
click at [221, 186] on button "Next" at bounding box center [224, 191] width 40 height 14
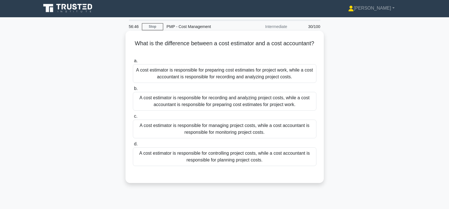
scroll to position [0, 0]
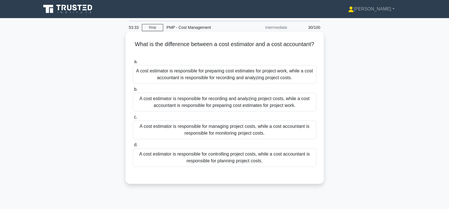
click at [259, 78] on div "A cost estimator is responsible for preparing cost estimates for project work, …" at bounding box center [224, 74] width 183 height 19
click at [133, 64] on input "a. A cost estimator is responsible for preparing cost estimates for project wor…" at bounding box center [133, 62] width 0 height 4
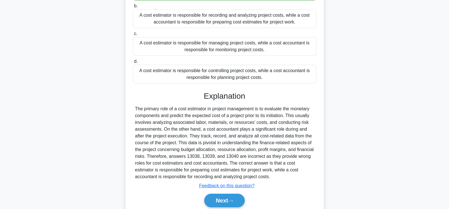
scroll to position [106, 0]
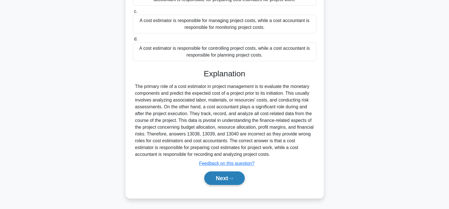
click at [223, 182] on button "Next" at bounding box center [224, 179] width 40 height 14
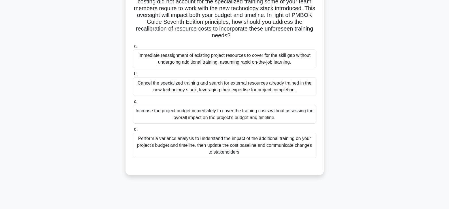
scroll to position [97, 0]
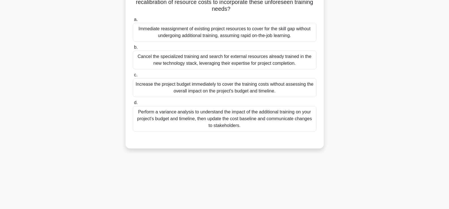
click at [221, 120] on div "Perform a variance analysis to understand the impact of the additional training…" at bounding box center [224, 118] width 183 height 25
click at [133, 105] on input "d. Perform a variance analysis to understand the impact of the additional train…" at bounding box center [133, 103] width 0 height 4
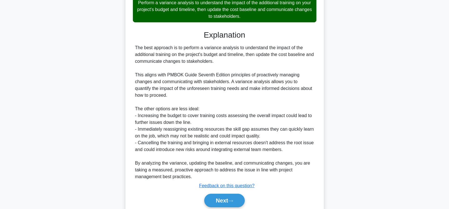
scroll to position [210, 0]
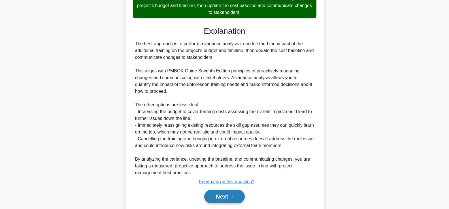
click at [219, 196] on button "Next" at bounding box center [224, 197] width 40 height 14
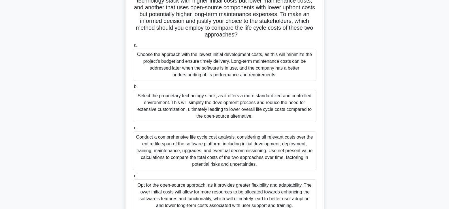
scroll to position [128, 0]
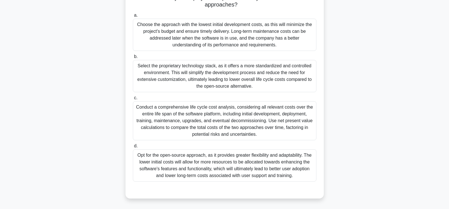
click at [196, 121] on div "Conduct a comprehensive life cycle cost analysis, considering all relevant cost…" at bounding box center [224, 120] width 183 height 39
click at [133, 100] on input "c. Conduct a comprehensive life cycle cost analysis, considering all relevant c…" at bounding box center [133, 98] width 0 height 4
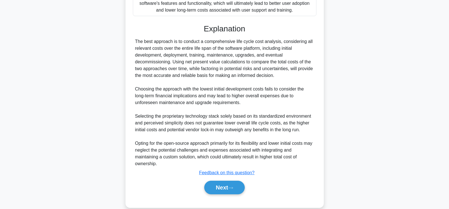
scroll to position [303, 0]
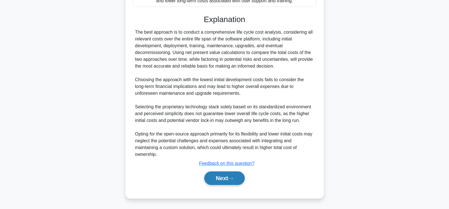
click at [219, 181] on button "Next" at bounding box center [224, 179] width 40 height 14
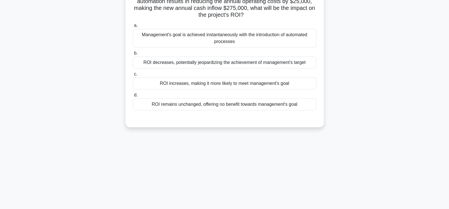
scroll to position [12, 0]
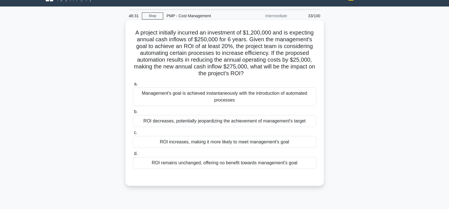
click at [213, 143] on div "ROI increases, making it more likely to meet management's goal" at bounding box center [224, 142] width 183 height 12
click at [133, 135] on input "c. ROI increases, making it more likely to meet management's goal" at bounding box center [133, 133] width 0 height 4
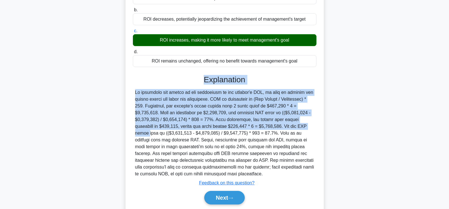
scroll to position [133, 0]
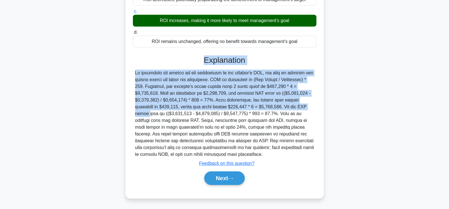
drag, startPoint x: 195, startPoint y: 97, endPoint x: 240, endPoint y: 153, distance: 72.3
click at [240, 153] on div "Explanation Submit feedback Feedback on this question? Next" at bounding box center [224, 121] width 183 height 132
copy div "Explanation To determine the impact of the automation on the project's ROI, we …"
click at [233, 182] on button "Next" at bounding box center [224, 179] width 40 height 14
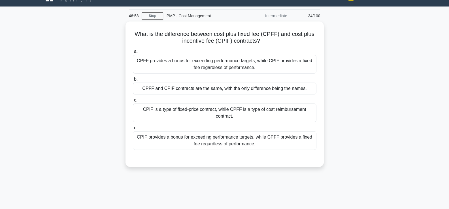
scroll to position [0, 0]
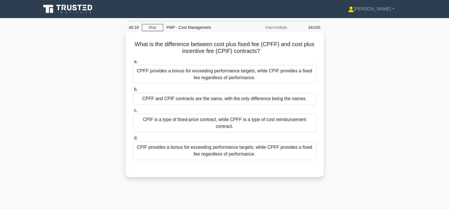
click at [200, 142] on div "CPIF provides a bonus for exceeding performance targets, while CPFF provides a …" at bounding box center [224, 151] width 183 height 19
click at [133, 140] on input "d. CPIF provides a bonus for exceeding performance targets, while CPFF provides…" at bounding box center [133, 138] width 0 height 4
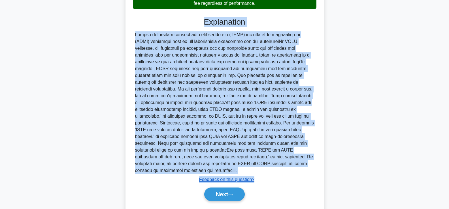
scroll to position [154, 0]
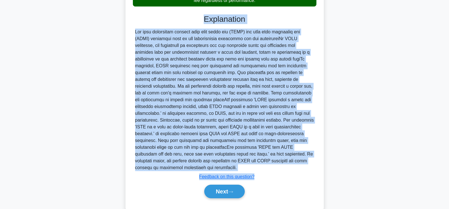
drag, startPoint x: 203, startPoint y: 167, endPoint x: 266, endPoint y: 153, distance: 64.1
click at [266, 153] on div "Explanation Submit feedback Feedback on this question? Next" at bounding box center [224, 107] width 183 height 186
copy div "Explanation The main difference between cost plus fixed fee (CPFF) and cost plu…"
click at [215, 185] on button "Next" at bounding box center [224, 192] width 40 height 14
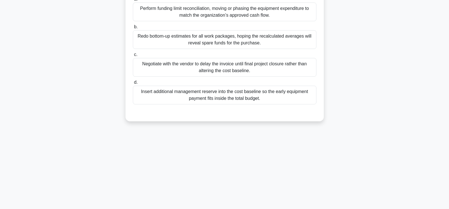
scroll to position [12, 0]
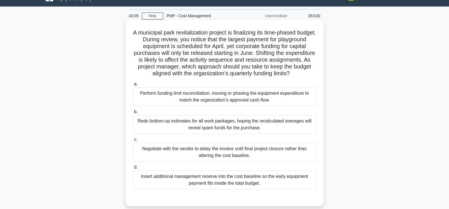
click at [211, 102] on div "Perform funding limit reconciliation, moving or phasing the equipment expenditu…" at bounding box center [224, 96] width 183 height 19
click at [133, 86] on input "a. Perform funding limit reconciliation, moving or phasing the equipment expend…" at bounding box center [133, 84] width 0 height 4
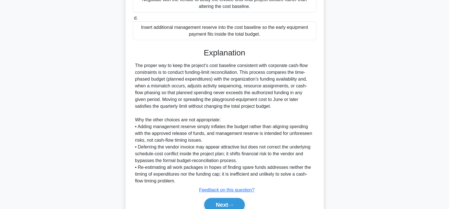
scroll to position [195, 0]
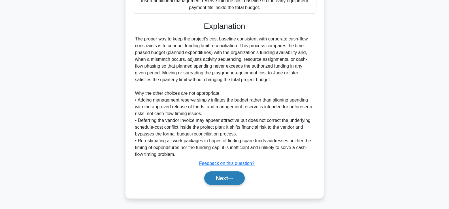
click at [233, 178] on icon at bounding box center [230, 178] width 5 height 3
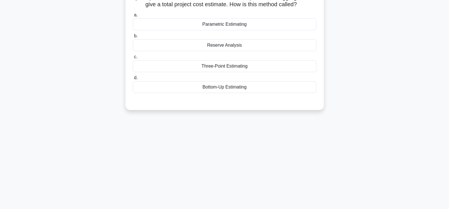
scroll to position [12, 0]
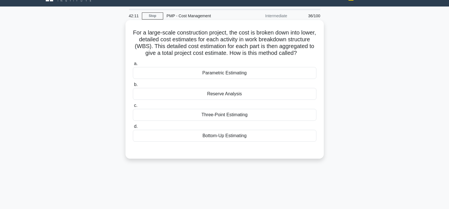
click at [250, 141] on div "Bottom-Up Estimating" at bounding box center [224, 136] width 183 height 12
click at [133, 129] on input "d. Bottom-Up Estimating" at bounding box center [133, 127] width 0 height 4
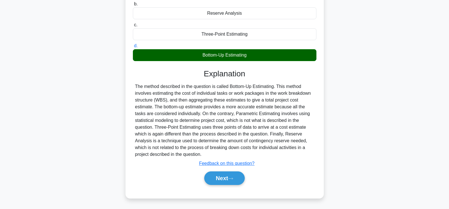
scroll to position [99, 0]
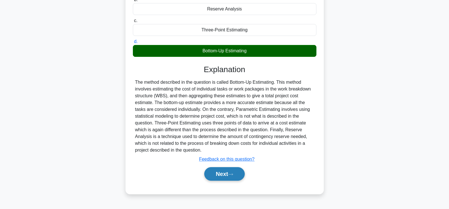
click at [236, 177] on button "Next" at bounding box center [224, 174] width 40 height 14
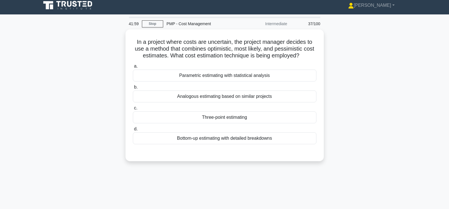
scroll to position [0, 0]
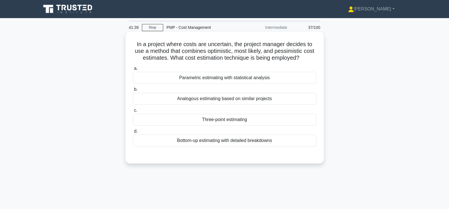
click at [242, 122] on div "Three-point estimating" at bounding box center [224, 120] width 183 height 12
click at [133, 112] on input "c. Three-point estimating" at bounding box center [133, 111] width 0 height 4
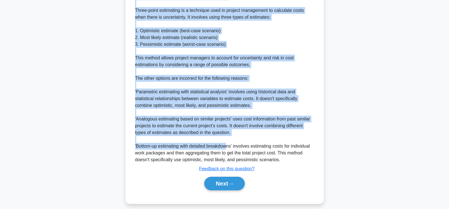
scroll to position [181, 0]
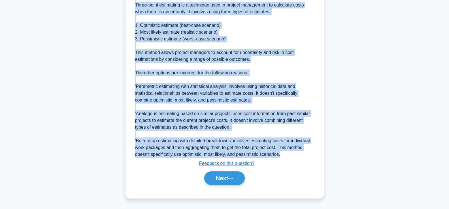
drag, startPoint x: 200, startPoint y: 130, endPoint x: 283, endPoint y: 157, distance: 87.4
click at [283, 157] on div "Explanation The correct answer is 'Three-point estimating'. Three-point estimat…" at bounding box center [224, 80] width 183 height 213
copy div "Explanation The correct answer is 'Three-point estimating'. Three-point estimat…"
click at [225, 179] on button "Next" at bounding box center [224, 179] width 40 height 14
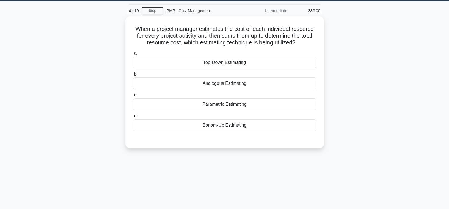
scroll to position [12, 0]
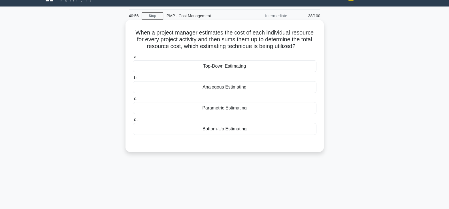
click at [238, 128] on div "Bottom-Up Estimating" at bounding box center [224, 129] width 183 height 12
click at [133, 122] on input "d. Bottom-Up Estimating" at bounding box center [133, 120] width 0 height 4
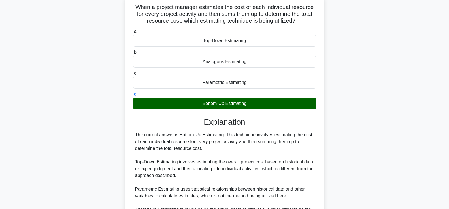
scroll to position [97, 0]
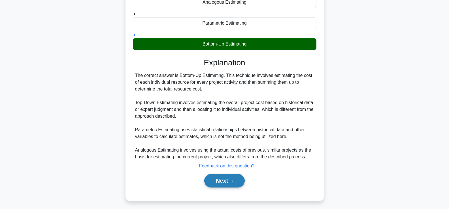
click at [231, 180] on icon at bounding box center [230, 181] width 5 height 3
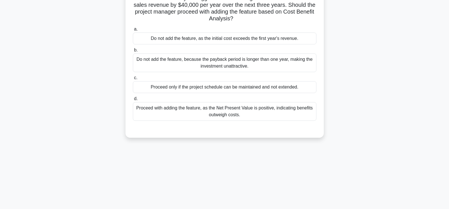
scroll to position [12, 0]
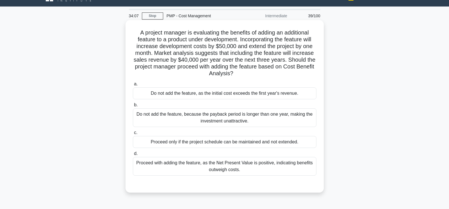
click at [195, 163] on div "Proceed with adding the feature, as the Net Present Value is positive, indicati…" at bounding box center [224, 166] width 183 height 19
click at [133, 156] on input "d. Proceed with adding the feature, as the Net Present Value is positive, indic…" at bounding box center [133, 154] width 0 height 4
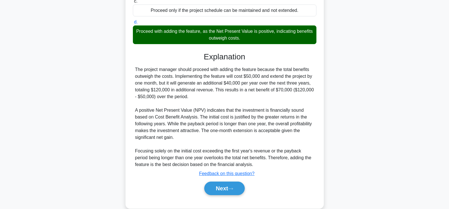
scroll to position [153, 0]
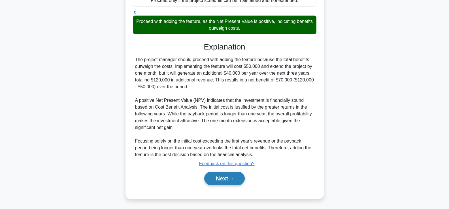
click at [212, 178] on button "Next" at bounding box center [224, 179] width 40 height 14
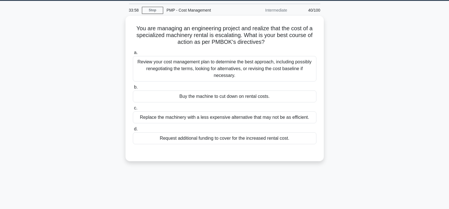
scroll to position [12, 0]
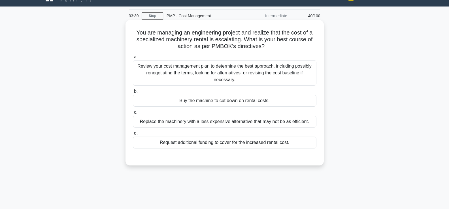
click at [238, 80] on div "Review your cost management plan to determine the best approach, including poss…" at bounding box center [224, 72] width 183 height 25
click at [133, 59] on input "a. Review your cost management plan to determine the best approach, including p…" at bounding box center [133, 57] width 0 height 4
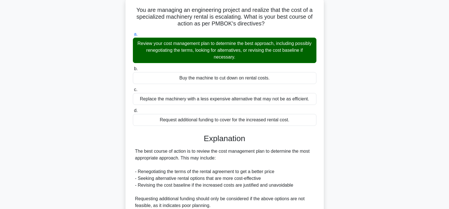
scroll to position [68, 0]
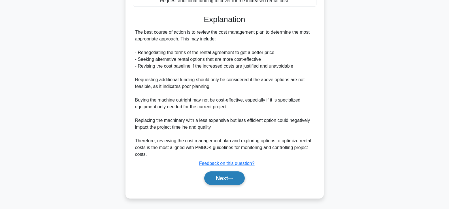
click at [233, 179] on icon at bounding box center [230, 178] width 5 height 3
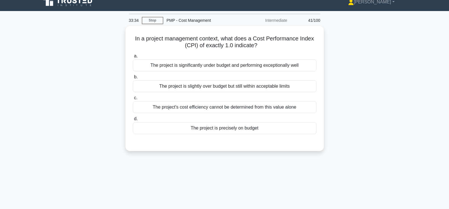
scroll to position [0, 0]
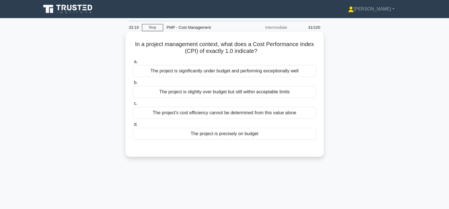
click at [218, 137] on div "The project is precisely on budget" at bounding box center [224, 134] width 183 height 12
click at [133, 127] on input "d. The project is precisely on budget" at bounding box center [133, 125] width 0 height 4
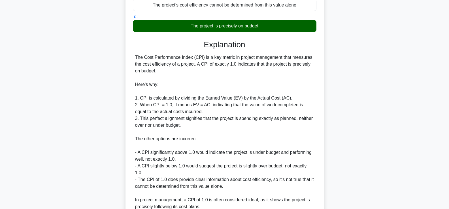
scroll to position [142, 0]
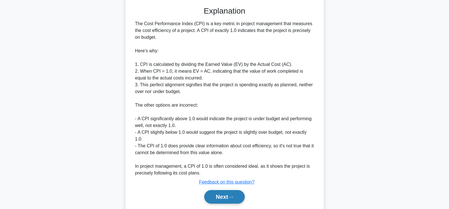
click at [224, 197] on button "Next" at bounding box center [224, 197] width 40 height 14
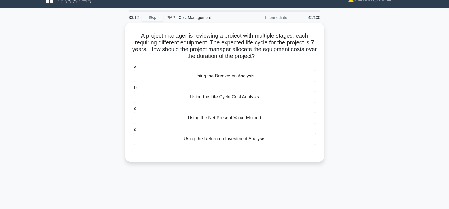
scroll to position [0, 0]
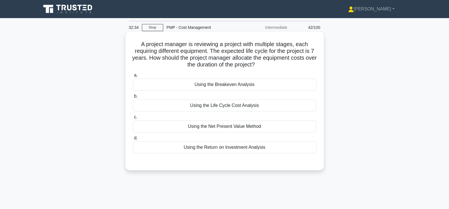
click at [227, 106] on div "Using the Life Cycle Cost Analysis" at bounding box center [224, 106] width 183 height 12
click at [133, 98] on input "b. Using the Life Cycle Cost Analysis" at bounding box center [133, 97] width 0 height 4
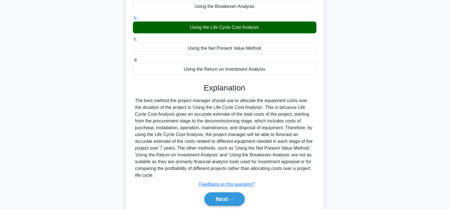
scroll to position [99, 0]
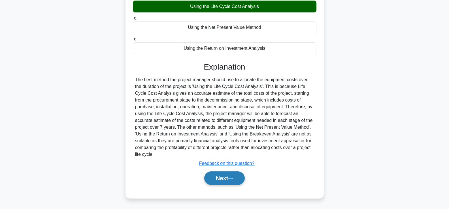
click at [235, 181] on button "Next" at bounding box center [224, 179] width 40 height 14
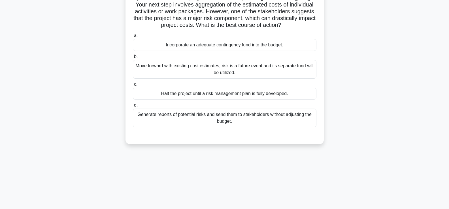
scroll to position [0, 0]
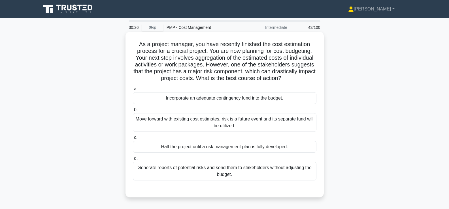
click at [240, 122] on div "Move forward with existing cost estimates, risk is a future event and its separ…" at bounding box center [224, 122] width 183 height 19
click at [133, 112] on input "b. Move forward with existing cost estimates, risk is a future event and its se…" at bounding box center [133, 110] width 0 height 4
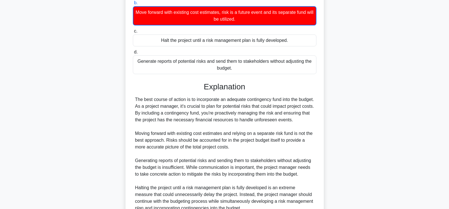
scroll to position [113, 0]
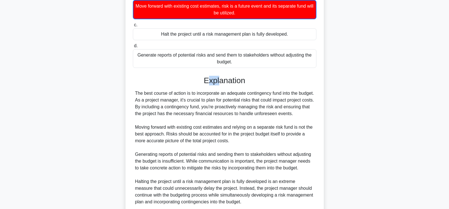
drag, startPoint x: 210, startPoint y: 82, endPoint x: 219, endPoint y: 84, distance: 9.0
click at [219, 84] on h3 "Explanation" at bounding box center [224, 81] width 177 height 10
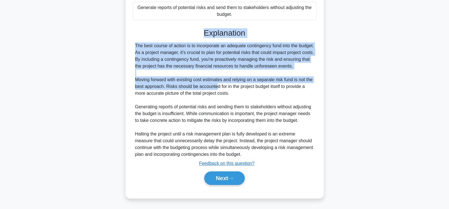
scroll to position [168, 0]
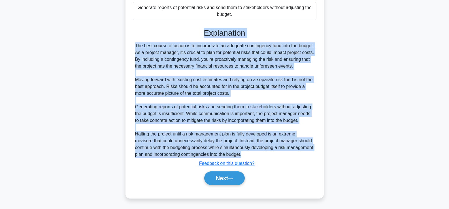
drag, startPoint x: 191, startPoint y: 77, endPoint x: 241, endPoint y: 155, distance: 92.3
click at [241, 155] on div "Explanation The best course of action is to incorporate an adequate contingency…" at bounding box center [224, 107] width 183 height 159
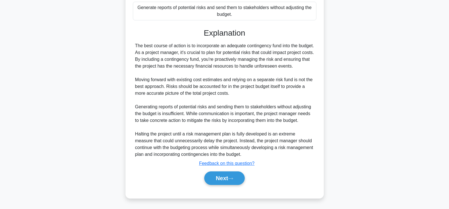
click at [289, 180] on div "Next" at bounding box center [225, 179] width 186 height 14
click at [232, 182] on button "Next" at bounding box center [224, 179] width 40 height 14
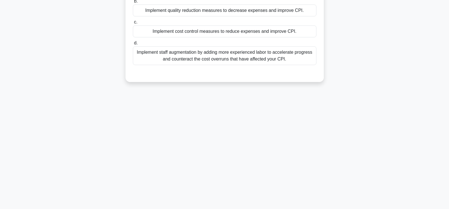
scroll to position [12, 0]
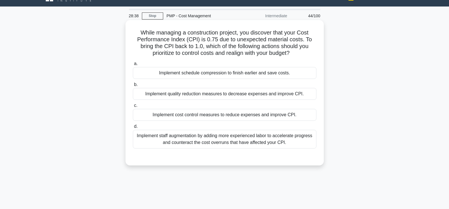
click at [247, 118] on div "Implement cost control measures to reduce expenses and improve CPI." at bounding box center [224, 115] width 183 height 12
click at [133, 108] on input "c. Implement cost control measures to reduce expenses and improve CPI." at bounding box center [133, 106] width 0 height 4
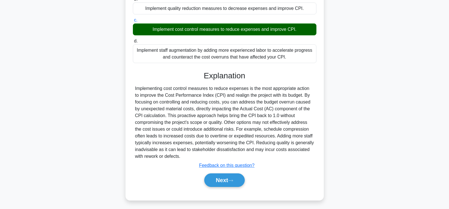
scroll to position [99, 0]
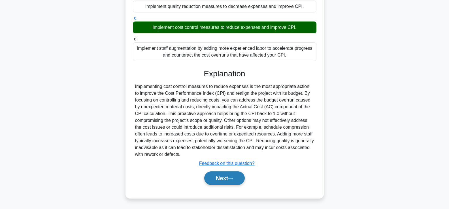
click at [230, 178] on button "Next" at bounding box center [224, 179] width 40 height 14
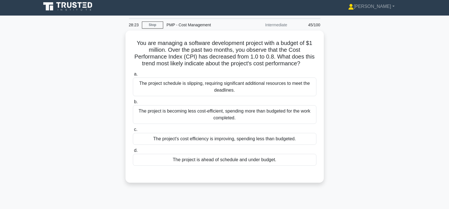
scroll to position [0, 0]
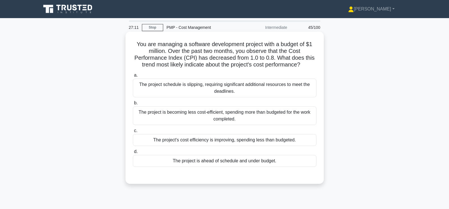
click at [222, 116] on div "The project is becoming less cost-efficient, spending more than budgeted for th…" at bounding box center [224, 115] width 183 height 19
click at [133, 105] on input "b. The project is becoming less cost-efficient, spending more than budgeted for…" at bounding box center [133, 103] width 0 height 4
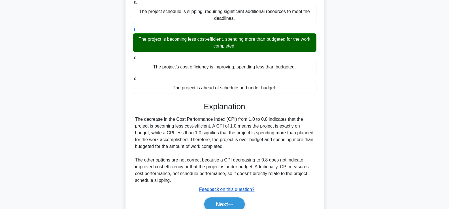
scroll to position [85, 0]
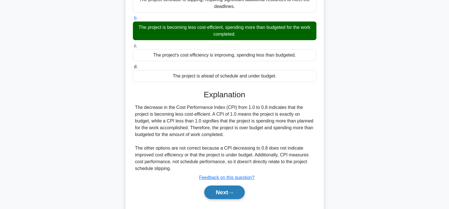
click at [240, 192] on button "Next" at bounding box center [224, 193] width 40 height 14
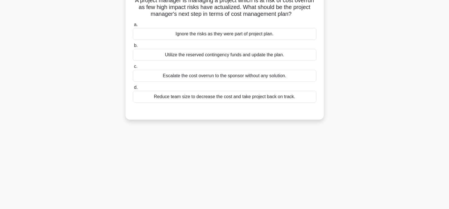
scroll to position [0, 0]
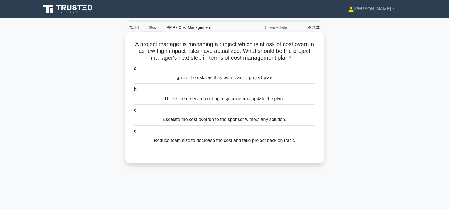
click at [258, 99] on div "Utilize the reserved contingency funds and update the plan." at bounding box center [224, 99] width 183 height 12
click at [133, 91] on input "b. Utilize the reserved contingency funds and update the plan." at bounding box center [133, 90] width 0 height 4
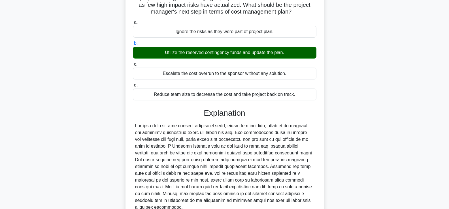
scroll to position [57, 0]
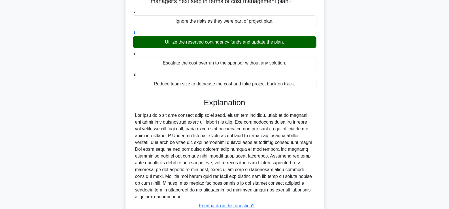
drag, startPoint x: 202, startPoint y: 103, endPoint x: 309, endPoint y: 191, distance: 139.1
click at [309, 191] on div "Explanation Submit feedback Feedback on this question? Next" at bounding box center [224, 164] width 183 height 132
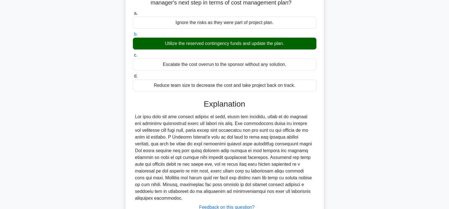
click at [358, 134] on div "A project manager is managing a project which is at risk of cost overrun as few…" at bounding box center [225, 113] width 374 height 273
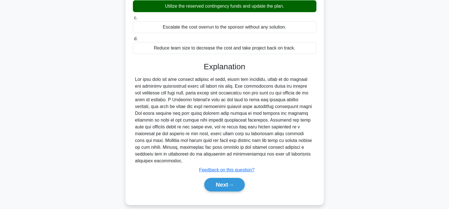
scroll to position [97, 0]
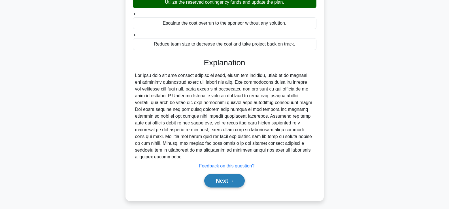
click at [237, 175] on button "Next" at bounding box center [224, 181] width 40 height 14
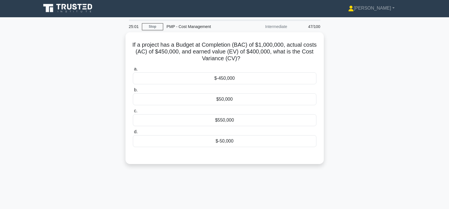
scroll to position [0, 0]
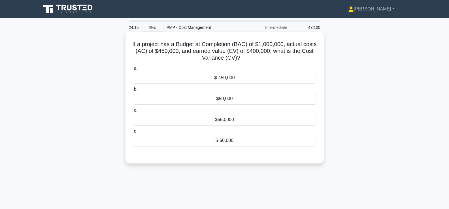
click at [243, 144] on div "$-50,000" at bounding box center [224, 141] width 183 height 12
click at [133, 133] on input "d. $-50,000" at bounding box center [133, 132] width 0 height 4
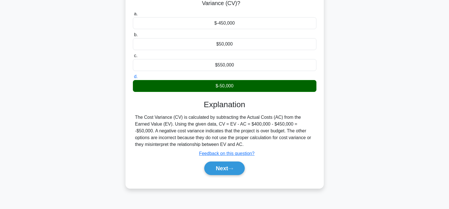
scroll to position [57, 0]
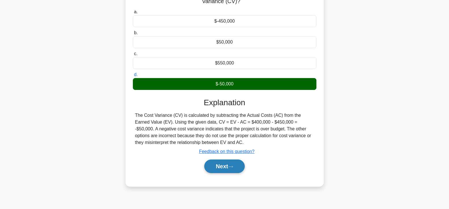
click at [238, 168] on button "Next" at bounding box center [224, 167] width 40 height 14
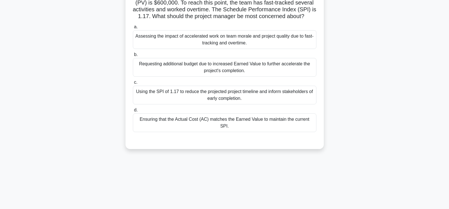
scroll to position [0, 0]
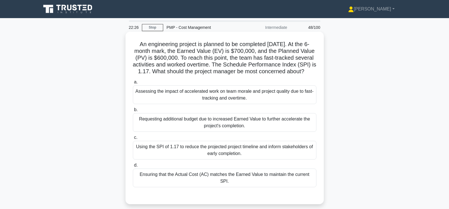
click at [287, 104] on div "Assessing the impact of accelerated work on team morale and project quality due…" at bounding box center [224, 95] width 183 height 19
click at [133, 84] on input "a. Assessing the impact of accelerated work on team morale and project quality …" at bounding box center [133, 82] width 0 height 4
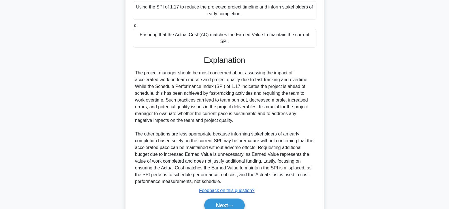
scroll to position [167, 0]
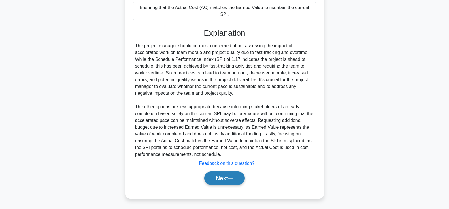
click at [231, 178] on icon at bounding box center [230, 178] width 5 height 3
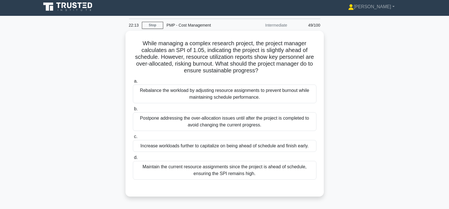
scroll to position [0, 0]
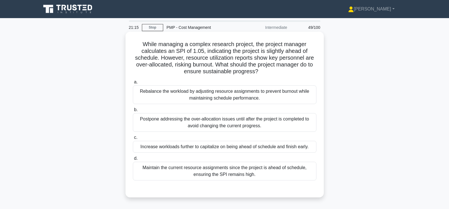
click at [301, 95] on div "Rebalance the workload by adjusting resource assignments to prevent burnout whi…" at bounding box center [224, 95] width 183 height 19
click at [133, 84] on input "a. Rebalance the workload by adjusting resource assignments to prevent burnout …" at bounding box center [133, 82] width 0 height 4
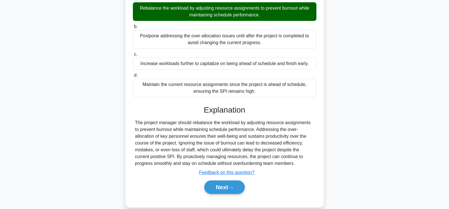
scroll to position [85, 0]
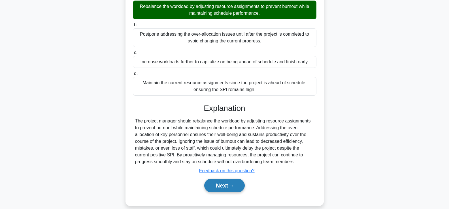
click at [228, 185] on button "Next" at bounding box center [224, 186] width 40 height 14
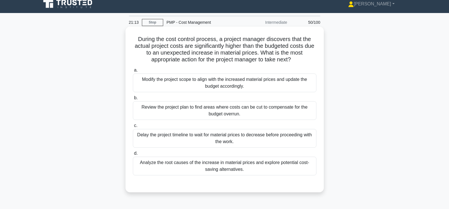
scroll to position [0, 0]
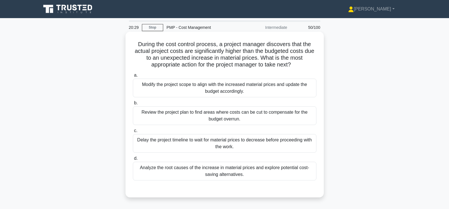
click at [245, 119] on div "Review the project plan to find areas where costs can be cut to compensate for …" at bounding box center [224, 115] width 183 height 19
click at [133, 105] on input "b. Review the project plan to find areas where costs can be cut to compensate f…" at bounding box center [133, 103] width 0 height 4
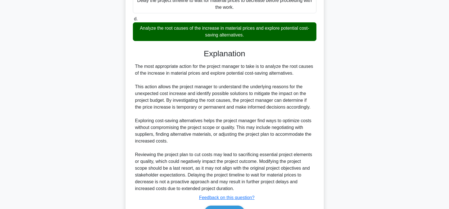
scroll to position [175, 0]
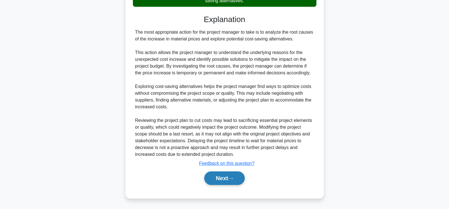
click at [213, 174] on button "Next" at bounding box center [224, 179] width 40 height 14
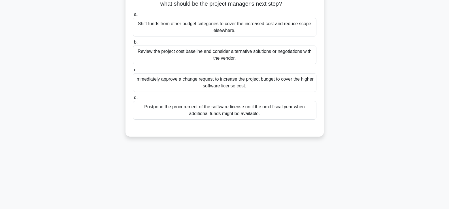
scroll to position [12, 0]
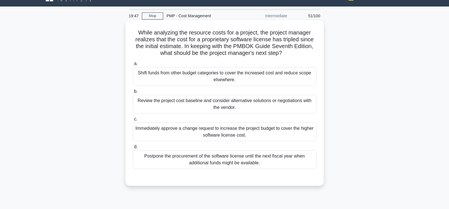
click at [267, 110] on div "Review the project cost baseline and consider alternative solutions or negotiat…" at bounding box center [224, 104] width 183 height 19
click at [133, 93] on input "b. Review the project cost baseline and consider alternative solutions or negot…" at bounding box center [133, 92] width 0 height 4
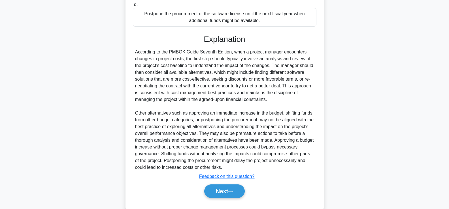
scroll to position [167, 0]
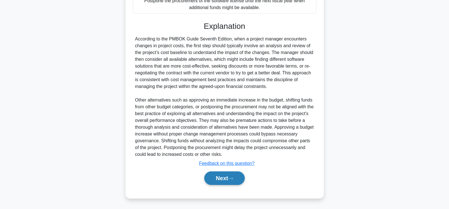
click at [239, 181] on button "Next" at bounding box center [224, 179] width 40 height 14
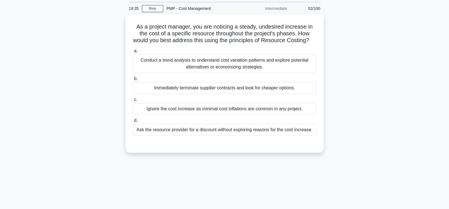
scroll to position [12, 0]
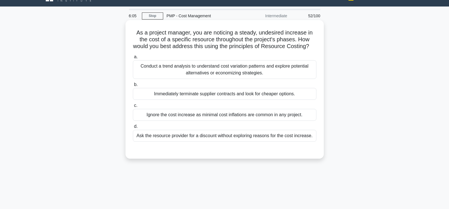
click at [242, 79] on div "Conduct a trend analysis to understand cost variation patterns and explore pote…" at bounding box center [224, 69] width 183 height 19
click at [133, 59] on input "a. Conduct a trend analysis to understand cost variation patterns and explore p…" at bounding box center [133, 57] width 0 height 4
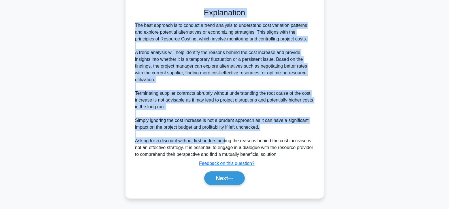
scroll to position [161, 0]
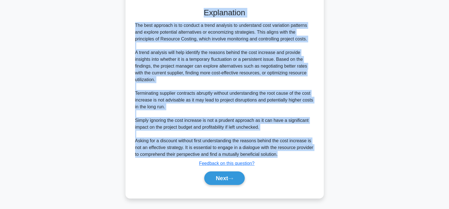
drag, startPoint x: 200, startPoint y: 131, endPoint x: 284, endPoint y: 156, distance: 87.3
click at [284, 156] on div "Explanation The best approach is to conduct a trend analysis to understand cost…" at bounding box center [224, 97] width 183 height 179
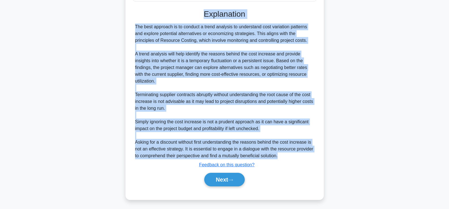
drag, startPoint x: 399, startPoint y: 94, endPoint x: 362, endPoint y: 125, distance: 47.8
click at [399, 94] on div "As a project manager, you are noticing a steady, undesired increase in the cost…" at bounding box center [225, 43] width 374 height 327
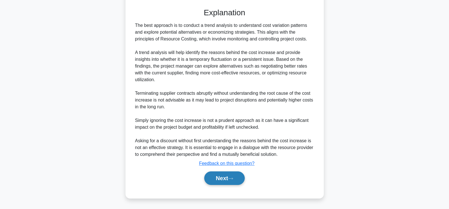
click at [233, 177] on button "Next" at bounding box center [224, 179] width 40 height 14
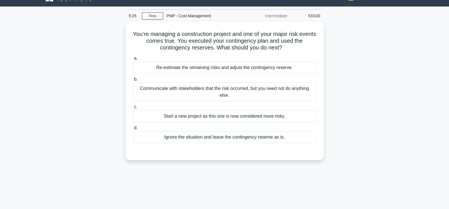
scroll to position [0, 0]
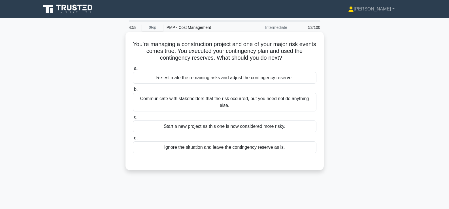
click at [208, 80] on div "Re-estimate the remaining risks and adjust the contingency reserve." at bounding box center [224, 78] width 183 height 12
click at [133, 70] on input "a. Re-estimate the remaining risks and adjust the contingency reserve." at bounding box center [133, 69] width 0 height 4
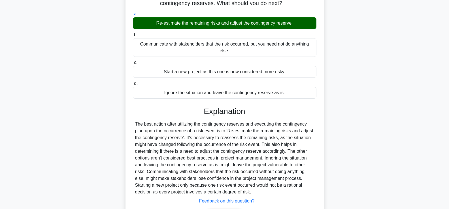
scroll to position [57, 0]
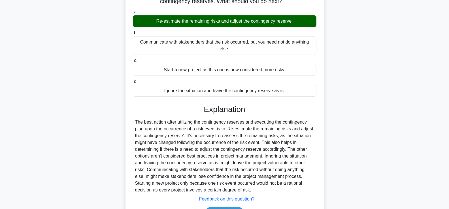
drag, startPoint x: 212, startPoint y: 112, endPoint x: 261, endPoint y: 192, distance: 94.2
click at [261, 192] on div "Explanation Submit feedback Feedback on this question? Next" at bounding box center [224, 164] width 183 height 118
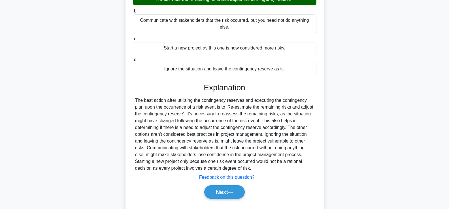
scroll to position [97, 0]
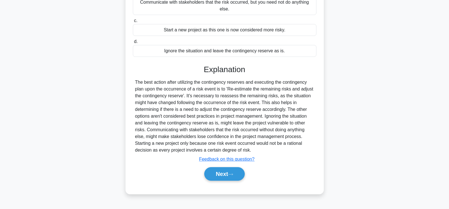
click at [308, 185] on div "a. Re-estimate the remaining risks and adjust the contingency reserve. b. Commu…" at bounding box center [224, 77] width 185 height 220
click at [228, 171] on button "Next" at bounding box center [224, 174] width 40 height 14
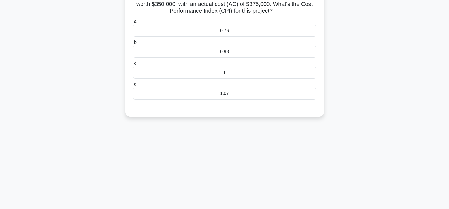
scroll to position [12, 0]
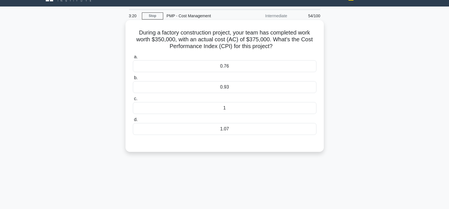
click at [192, 87] on div "0.93" at bounding box center [224, 87] width 183 height 12
click at [133, 80] on input "b. 0.93" at bounding box center [133, 78] width 0 height 4
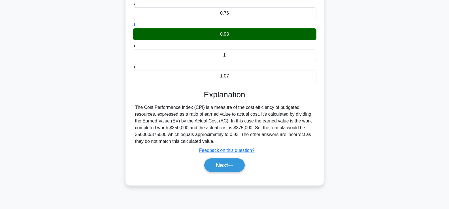
scroll to position [97, 0]
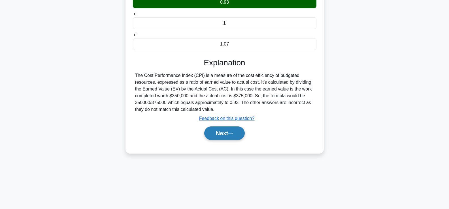
click at [228, 136] on button "Next" at bounding box center [224, 134] width 40 height 14
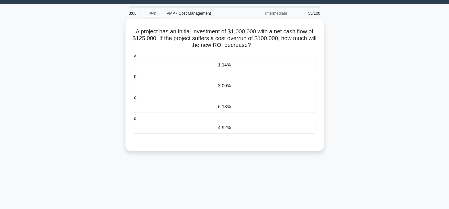
scroll to position [12, 0]
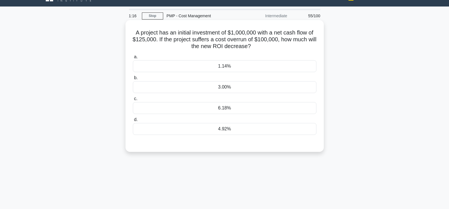
click at [221, 69] on div "1.14%" at bounding box center [224, 66] width 183 height 12
click at [133, 59] on input "a. 1.14%" at bounding box center [133, 57] width 0 height 4
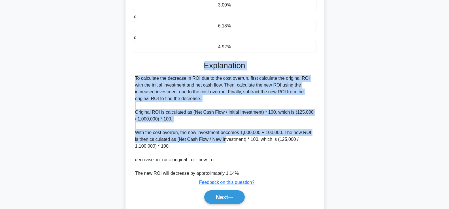
scroll to position [113, 0]
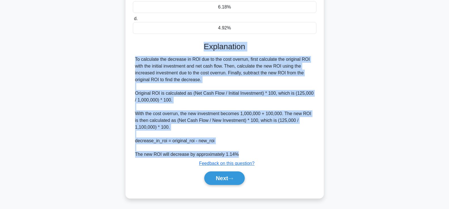
drag, startPoint x: 204, startPoint y: 118, endPoint x: 255, endPoint y: 155, distance: 63.1
click at [255, 155] on div "Explanation To calculate the decrease in ROI due to the cost overrun, first cal…" at bounding box center [224, 115] width 183 height 146
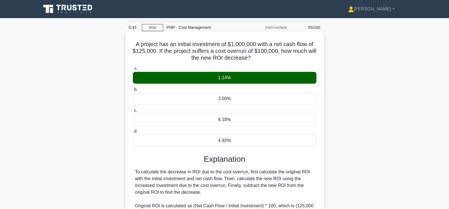
click at [318, 94] on div "b. 3.00%" at bounding box center [224, 95] width 190 height 19
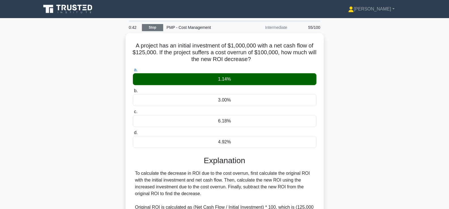
click at [161, 29] on link "Stop" at bounding box center [152, 27] width 21 height 7
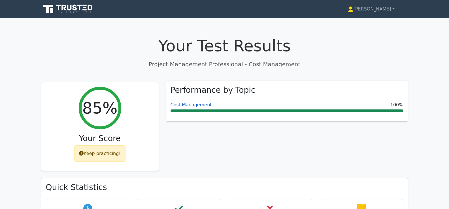
click at [197, 105] on link "Cost Management" at bounding box center [190, 104] width 41 height 5
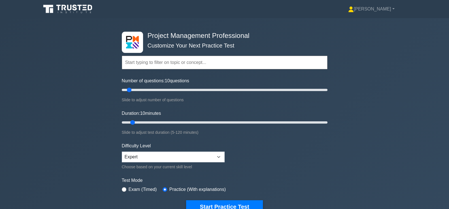
click at [183, 63] on input "text" at bounding box center [225, 63] width 206 height 14
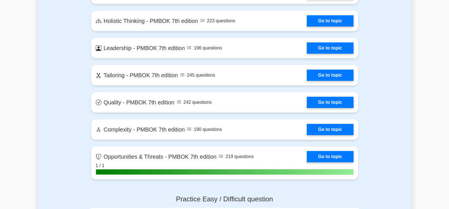
scroll to position [1351, 0]
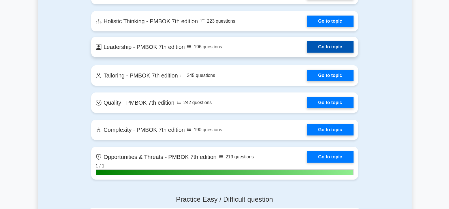
click at [307, 50] on link "Go to topic" at bounding box center [330, 46] width 46 height 11
